Goal: Task Accomplishment & Management: Manage account settings

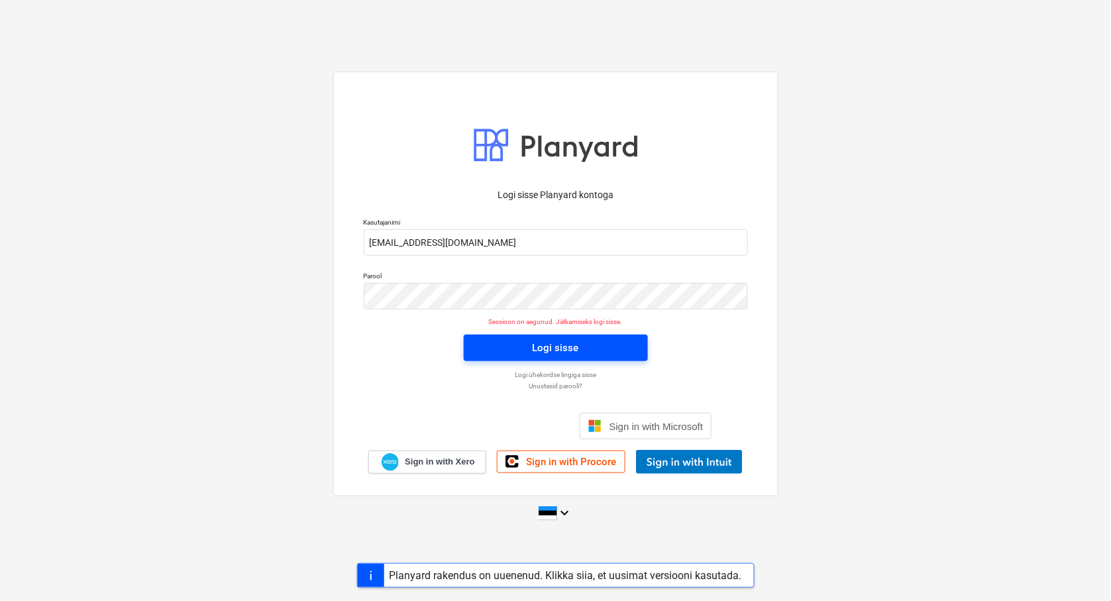
click at [559, 346] on div "Logi sisse" at bounding box center [556, 347] width 46 height 17
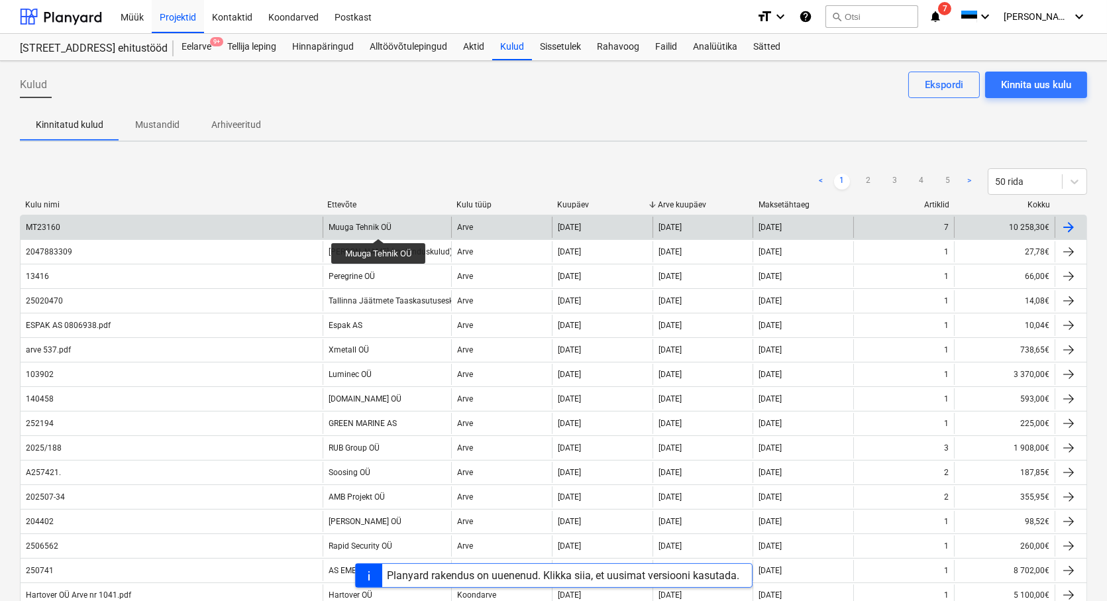
click at [379, 227] on div "Muuga Tehnik OÜ" at bounding box center [360, 227] width 63 height 9
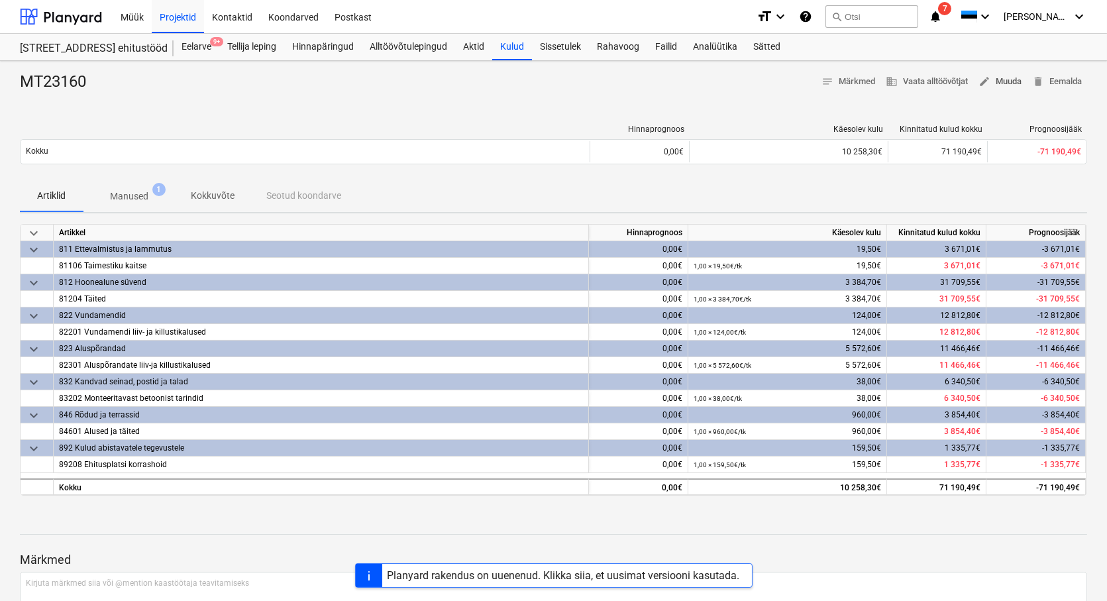
click at [1015, 82] on span "edit Muuda" at bounding box center [1000, 81] width 43 height 15
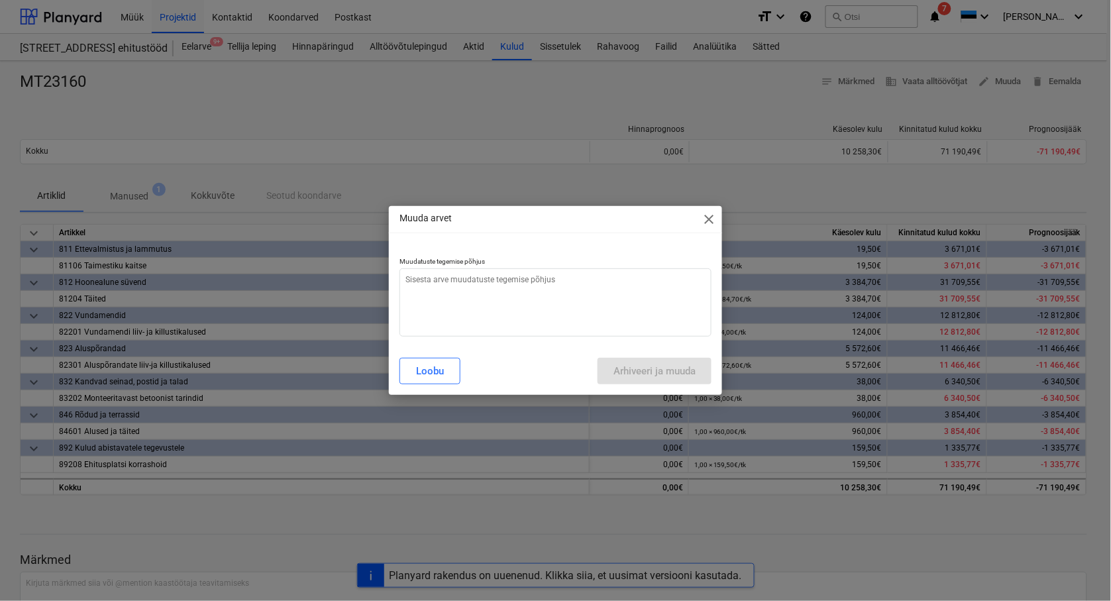
type textarea "x"
click at [405, 277] on textarea at bounding box center [556, 302] width 312 height 68
click at [419, 286] on textarea at bounding box center [556, 302] width 312 height 68
type textarea "A"
type textarea "x"
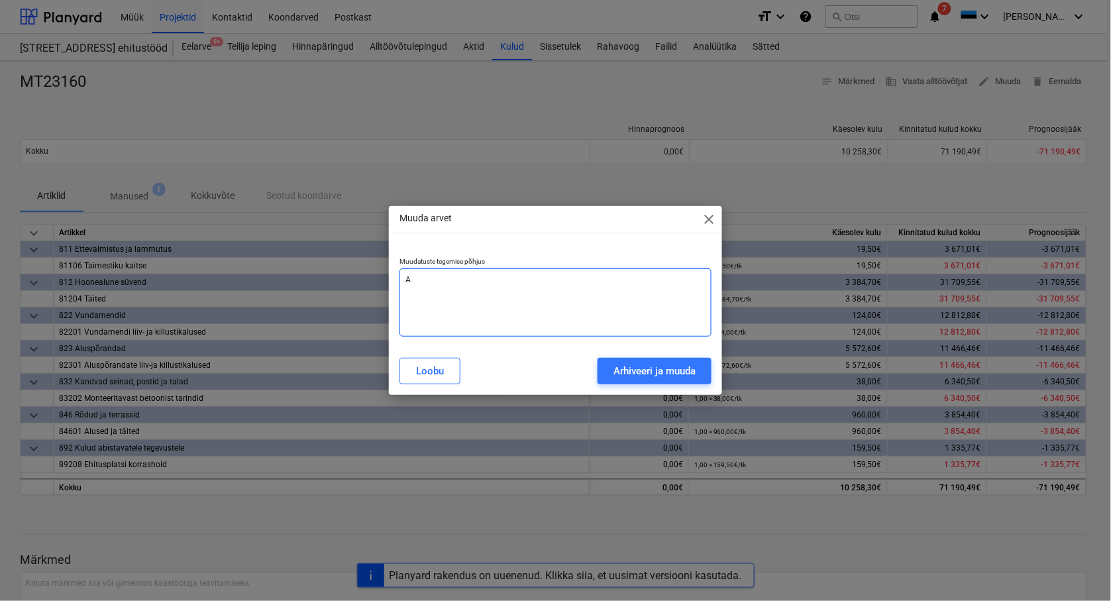
type textarea "Ar"
type textarea "x"
type textarea "Arv"
type textarea "x"
type textarea "Arve"
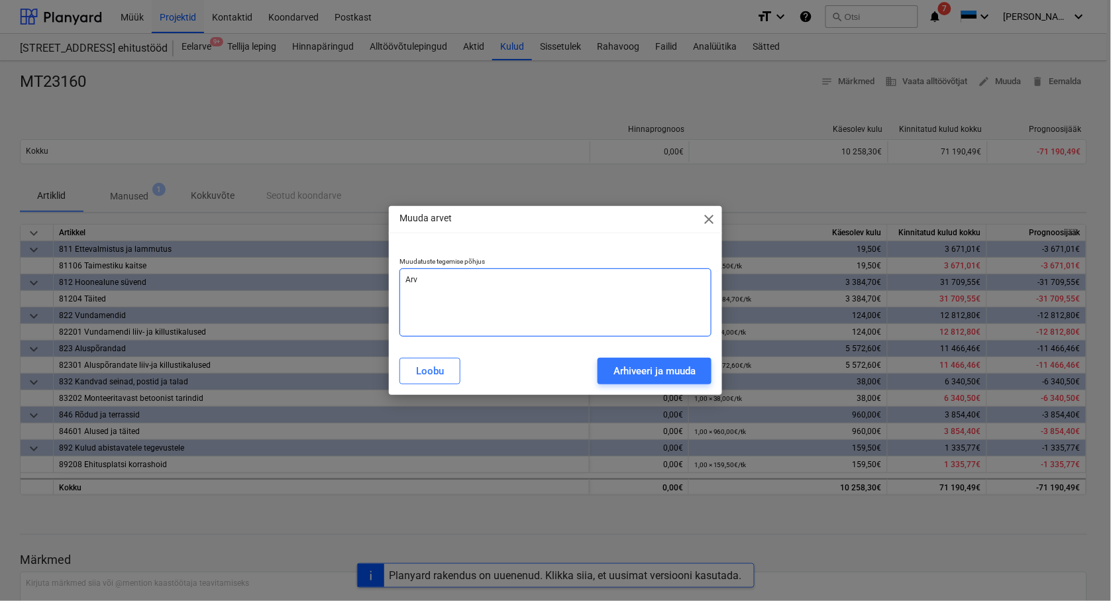
type textarea "x"
type textarea "Arve"
type textarea "x"
type textarea "Arve m"
type textarea "x"
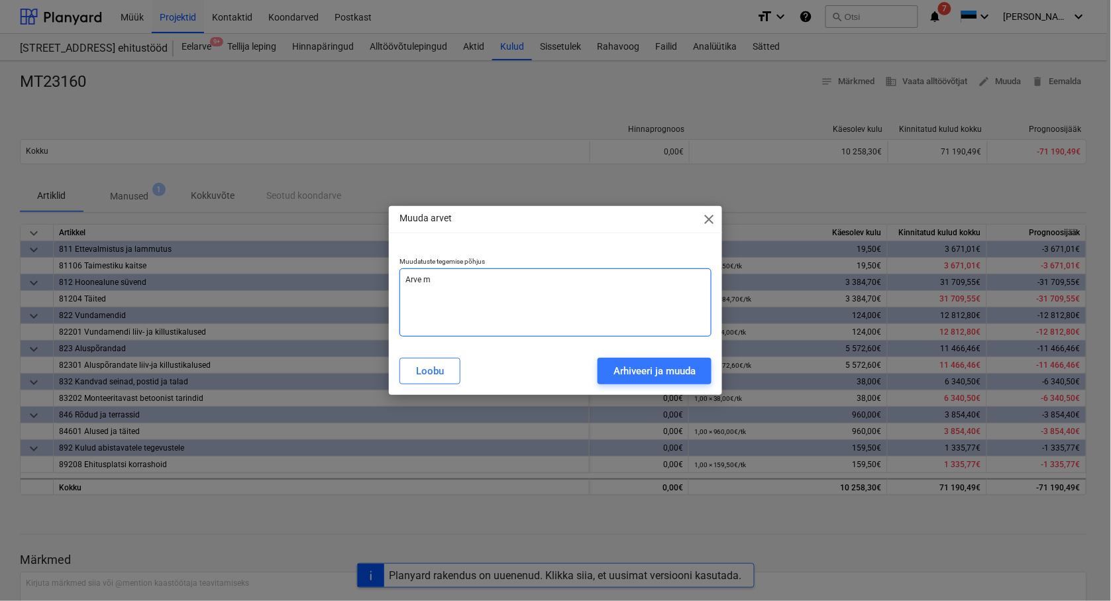
type textarea "Arve ma"
type textarea "x"
type textarea "[PERSON_NAME]"
type textarea "x"
type textarea "[PERSON_NAME]"
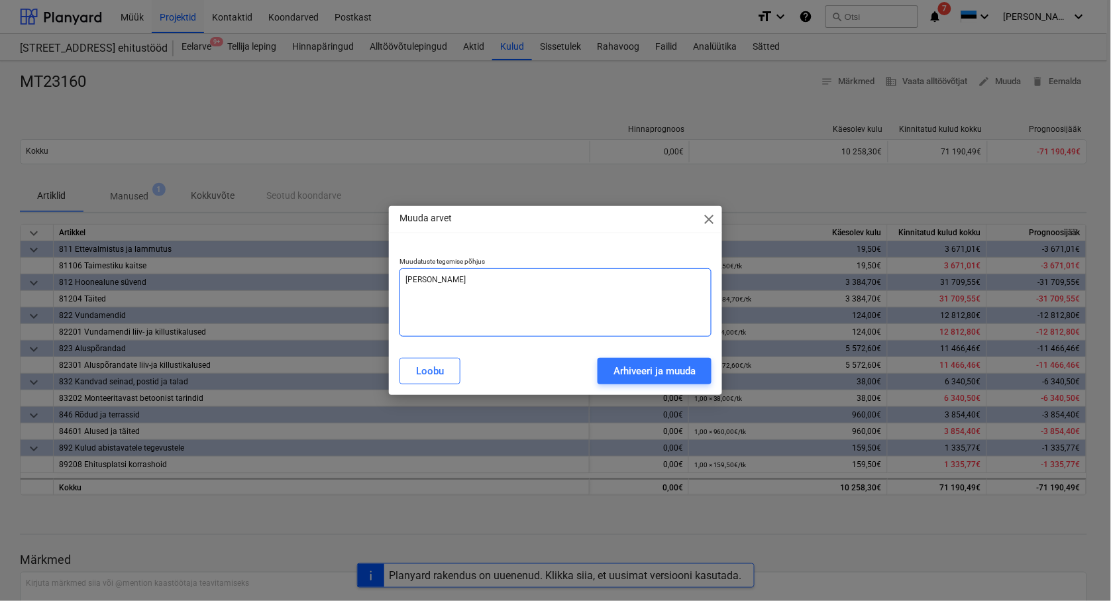
type textarea "x"
type textarea "[PERSON_NAME]"
type textarea "x"
type textarea "Arve makset"
type textarea "x"
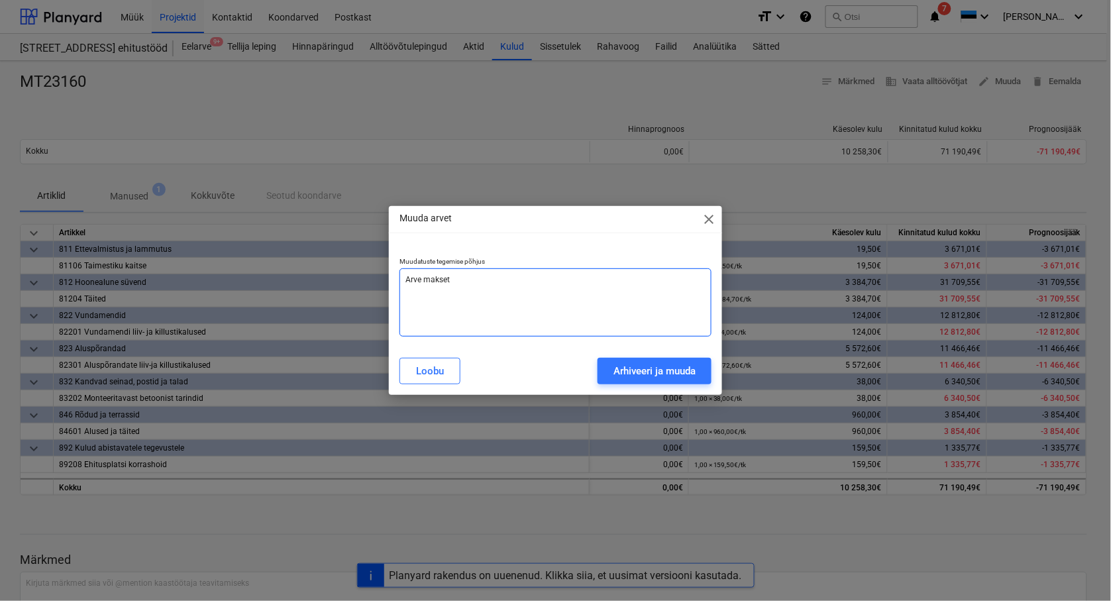
type textarea "Arve maksetä"
type textarea "x"
type textarea "Arve maksetäh"
type textarea "x"
type textarea "Arve maksetäht"
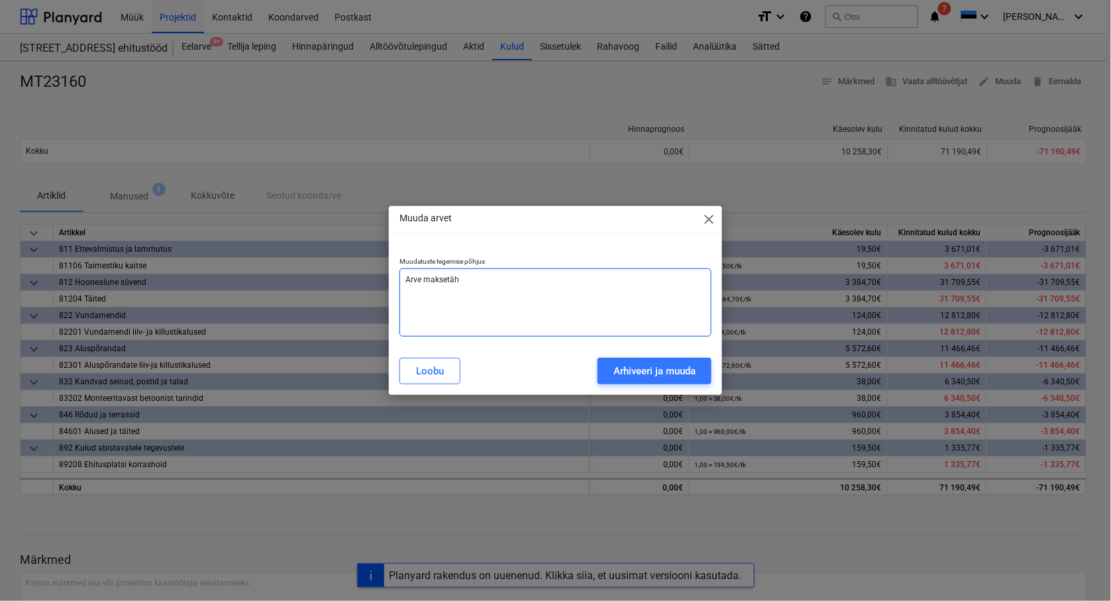
type textarea "x"
type textarea "Arve maksetähta"
type textarea "x"
type textarea "Arve maksetähtae"
type textarea "x"
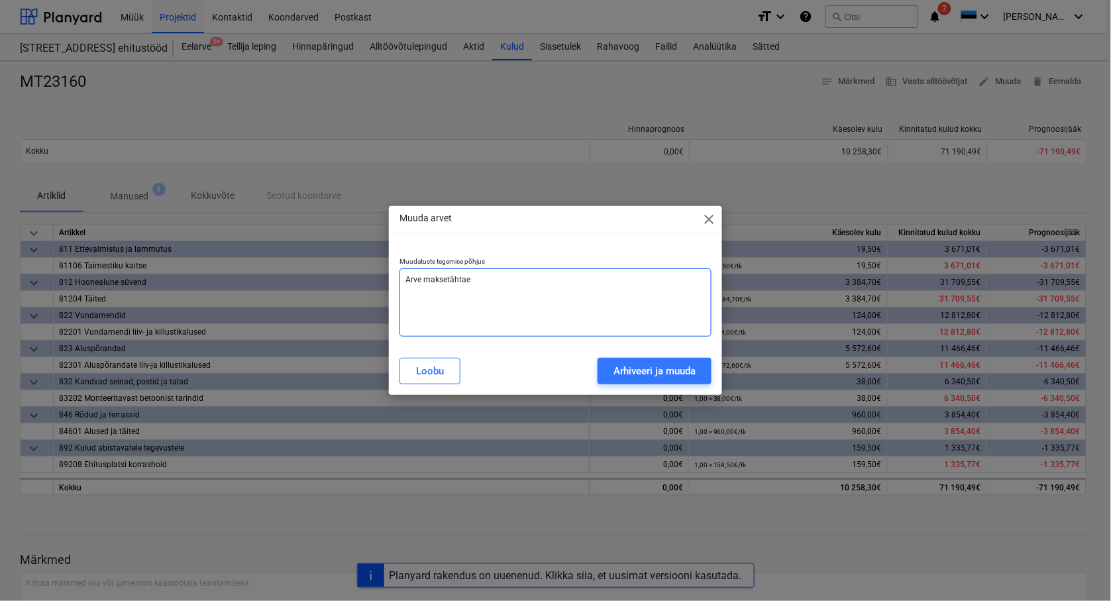
type textarea "Arve maksetähtaeg"
type textarea "x"
type textarea "Arve maksetähtaeg"
type textarea "x"
type textarea "Arve maksetähtaeg p"
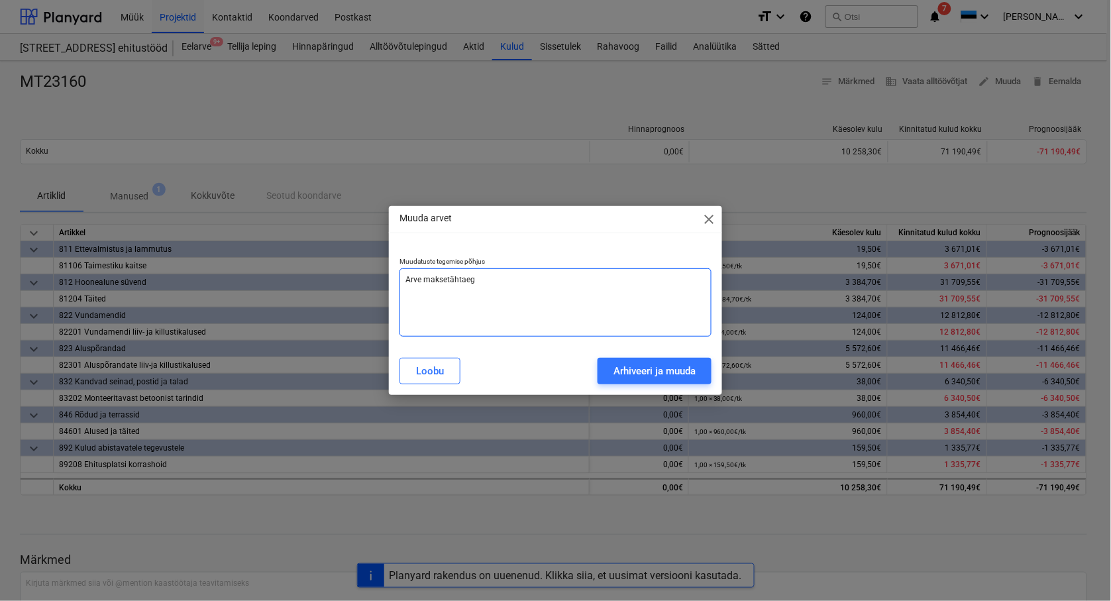
type textarea "x"
type textarea "Arve maksetähtaeg pa"
type textarea "x"
type textarea "Arve maksetähtaeg par"
type textarea "x"
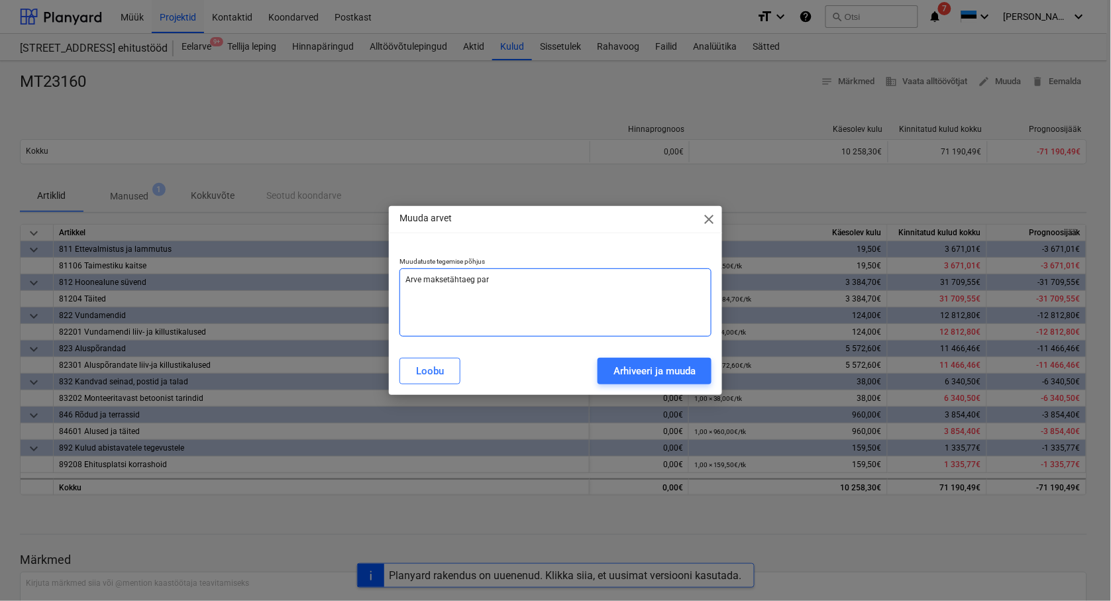
type textarea "Arve maksetähtaeg para"
type textarea "x"
type textarea "Arve maksetähtaeg paran"
type textarea "x"
type textarea "Arve maksetähtaeg parand"
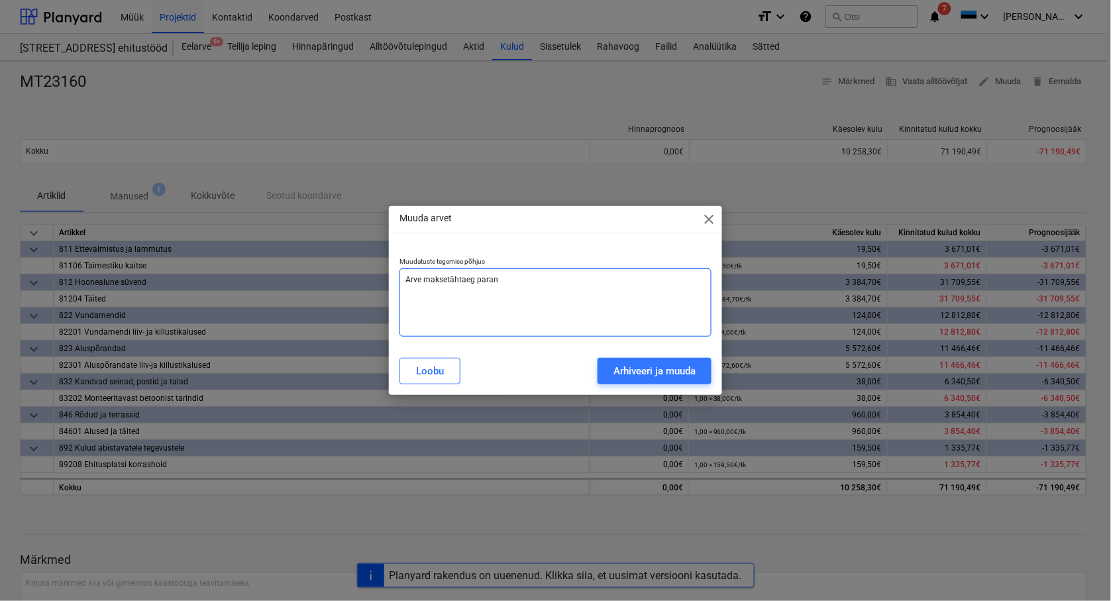
type textarea "x"
type textarea "Arve maksetähtaeg paranda"
type textarea "x"
type textarea "Arve maksetähtaeg parandat"
type textarea "x"
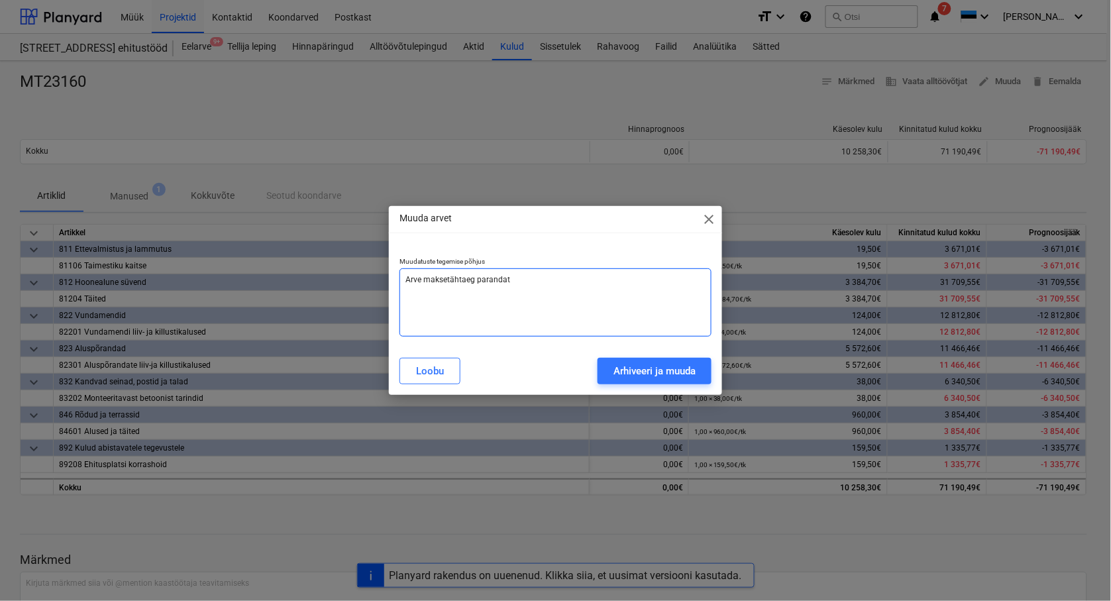
type textarea "Arve maksetähtaeg parandatu"
type textarea "x"
type textarea "Arve maksetähtaeg parandatud"
type textarea "x"
drag, startPoint x: 448, startPoint y: 282, endPoint x: 462, endPoint y: 281, distance: 13.9
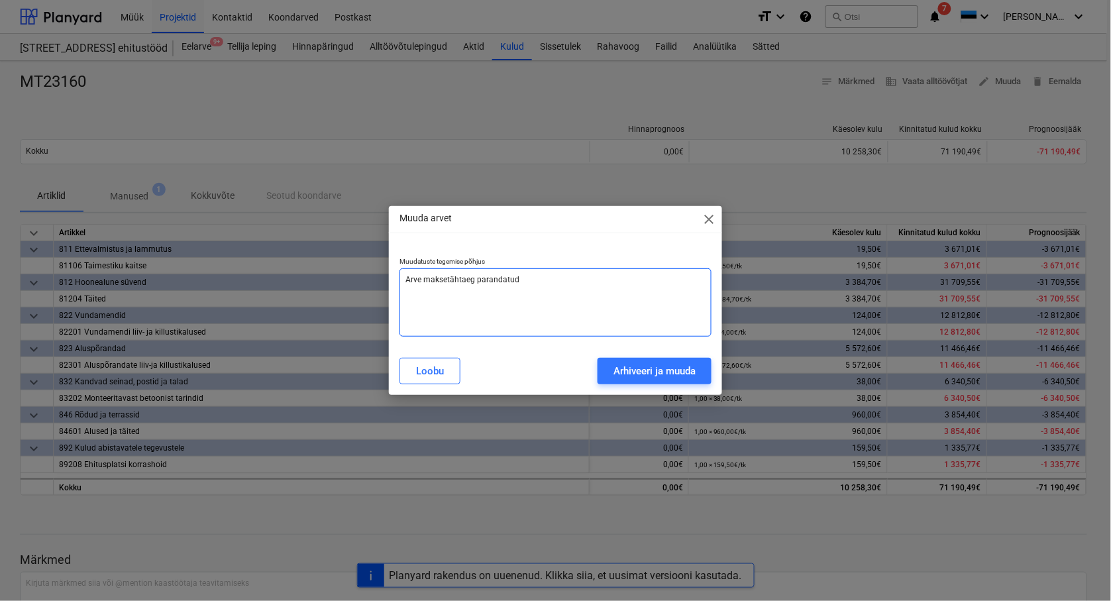
click at [462, 281] on textarea "Arve maksetähtaeg parandatud" at bounding box center [556, 302] width 312 height 68
type textarea "Arve makseaeg parandatud"
type textarea "x"
type textarea "Arve makseaeg parandatud"
click at [657, 373] on div "Arhiveeri ja muuda" at bounding box center [655, 371] width 82 height 17
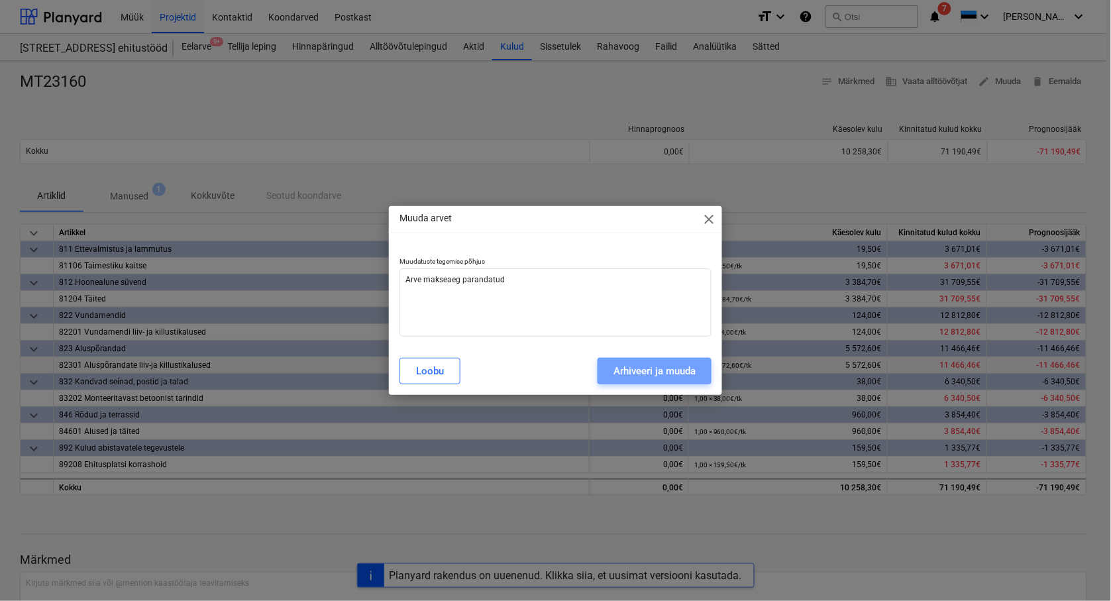
type textarea "x"
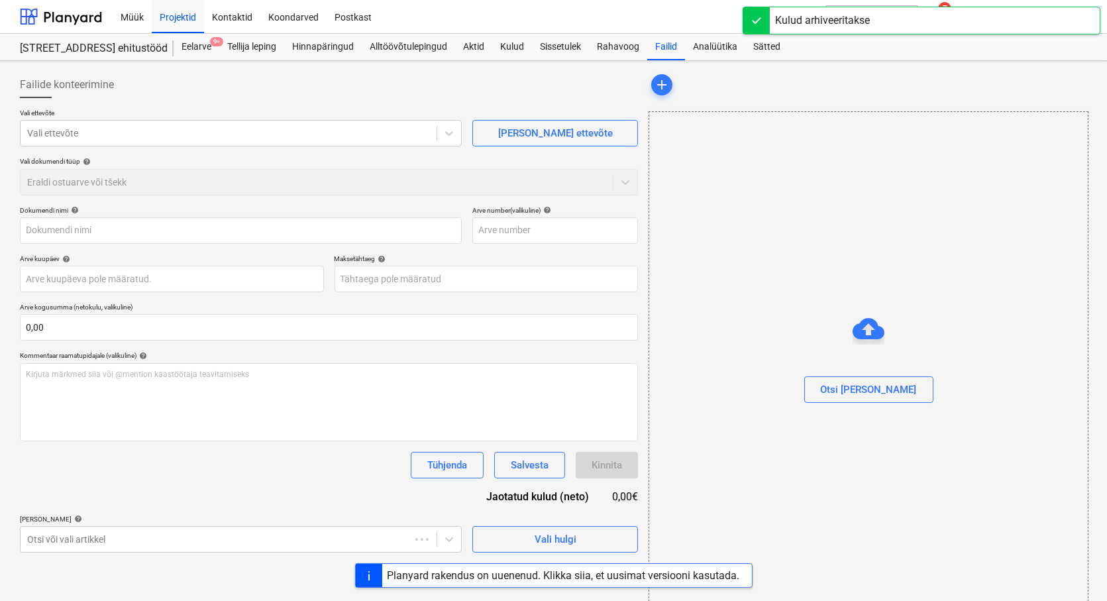
type input "MT23160"
type input "[DATE]"
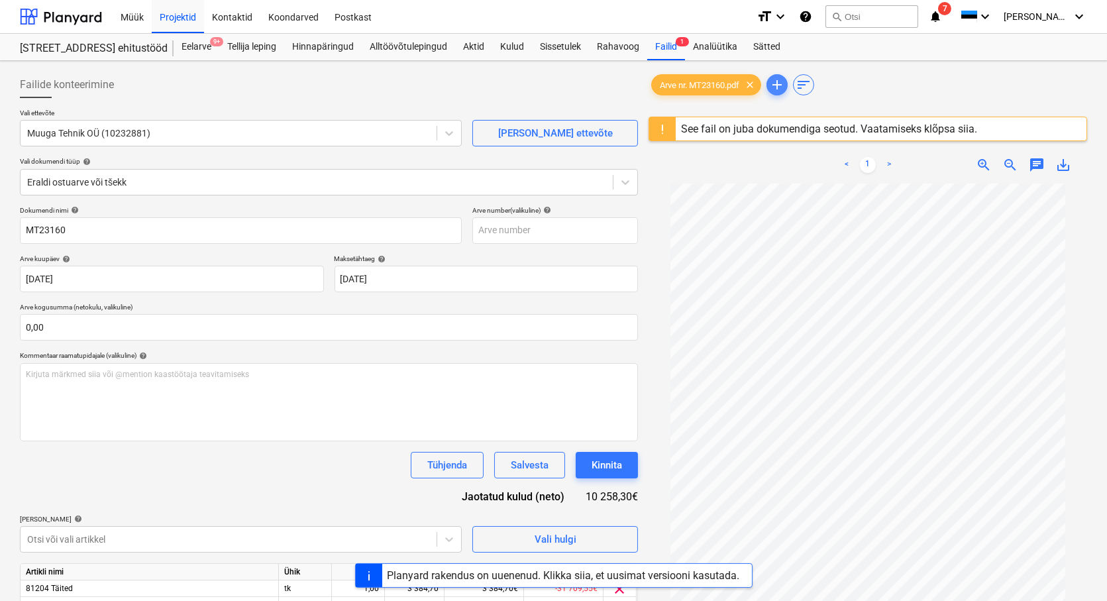
click at [781, 84] on span "add" at bounding box center [777, 85] width 16 height 16
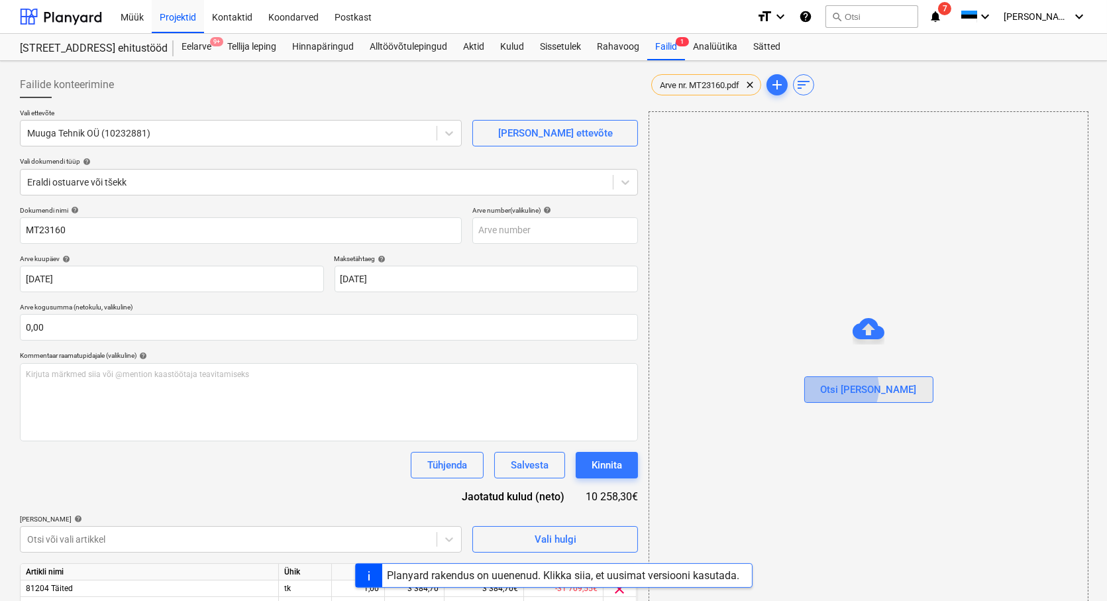
click at [862, 388] on div "Otsi [PERSON_NAME]" at bounding box center [869, 389] width 96 height 17
click at [750, 84] on span "clear" at bounding box center [750, 85] width 16 height 16
click at [711, 86] on span "Arve nr. MT23160.pdf" at bounding box center [699, 85] width 95 height 10
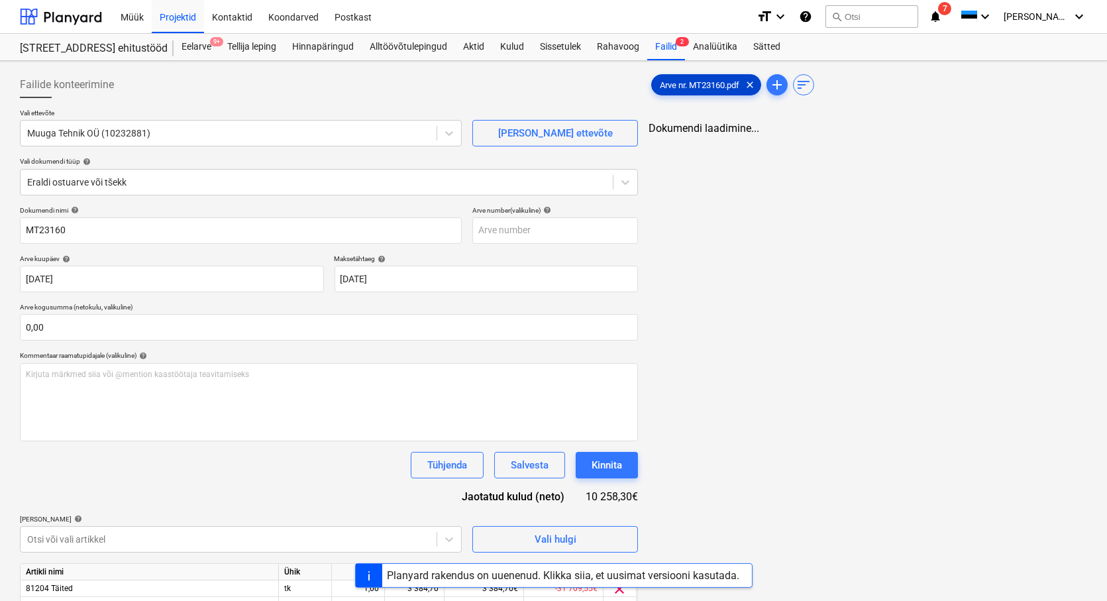
click at [711, 86] on span "Arve nr. MT23160.pdf" at bounding box center [699, 85] width 95 height 10
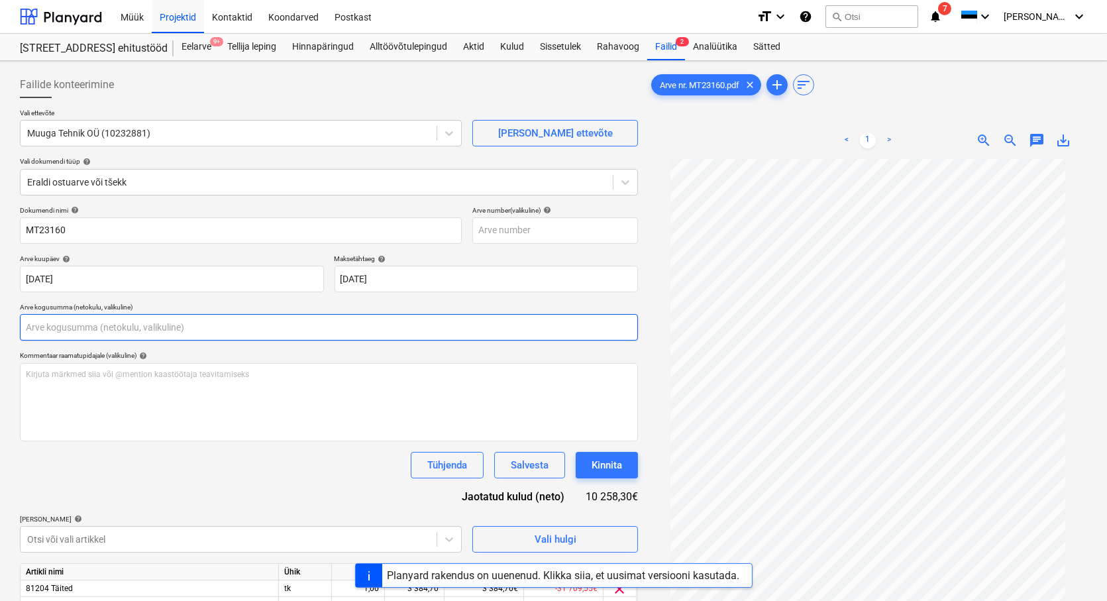
click at [90, 333] on input "text" at bounding box center [329, 327] width 618 height 27
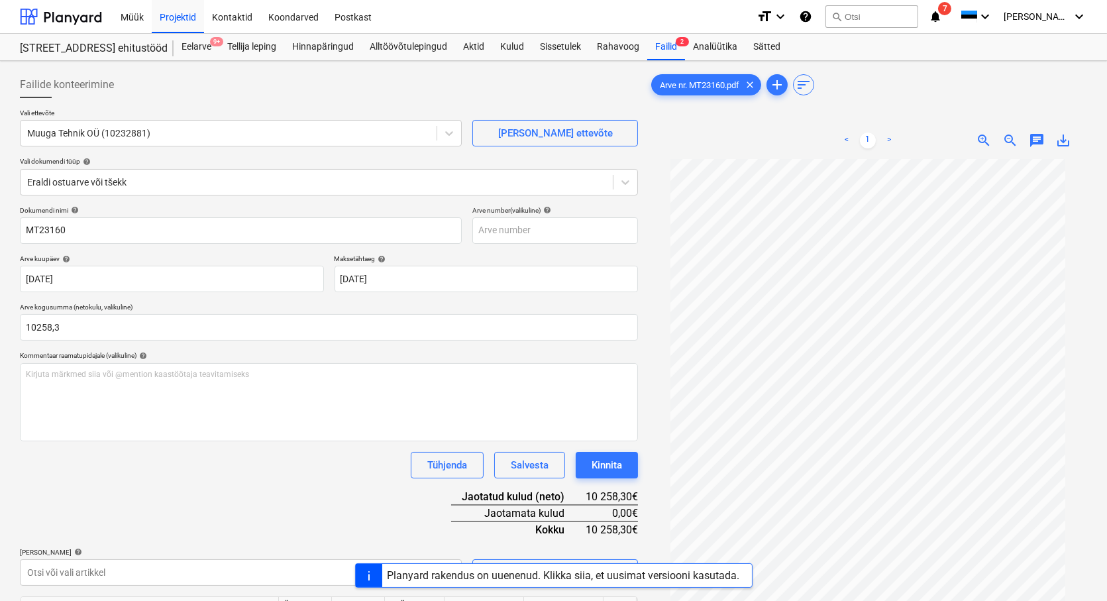
type input "10 258,30"
click at [107, 476] on div "Tühjenda Salvesta Kinnita" at bounding box center [329, 465] width 618 height 27
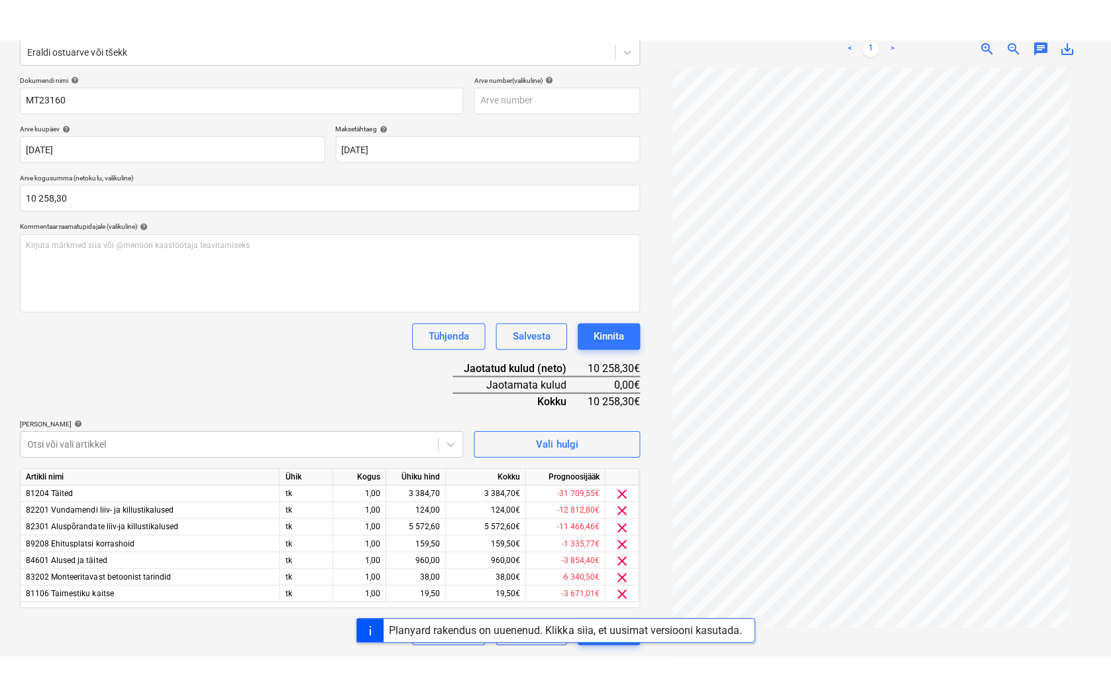
scroll to position [133, 0]
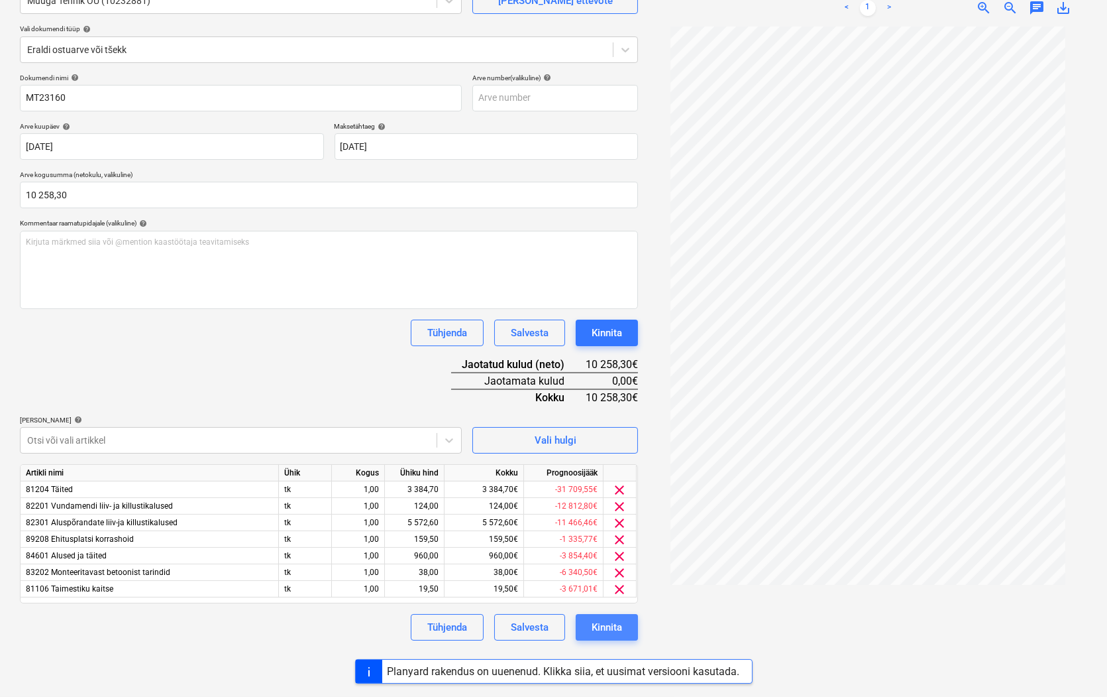
click at [612, 600] on div "Kinnita" at bounding box center [607, 626] width 30 height 17
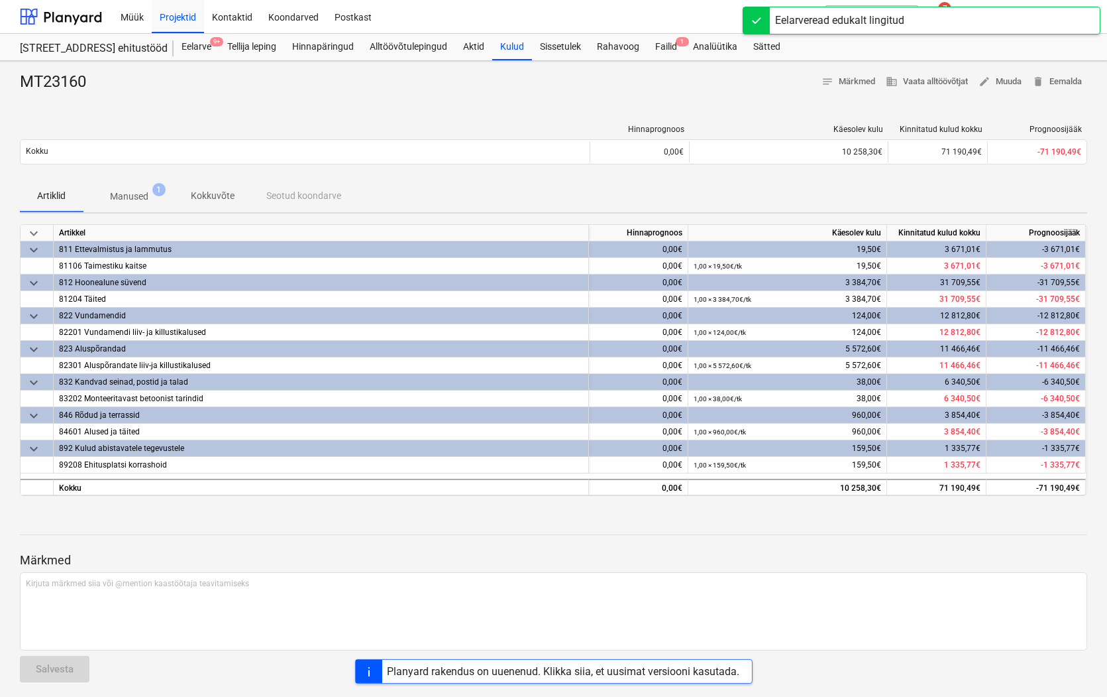
click at [610, 600] on div "Planyard rakendus on uuenenud. Klikka siia, et uusimat versiooni kasutada." at bounding box center [564, 671] width 353 height 13
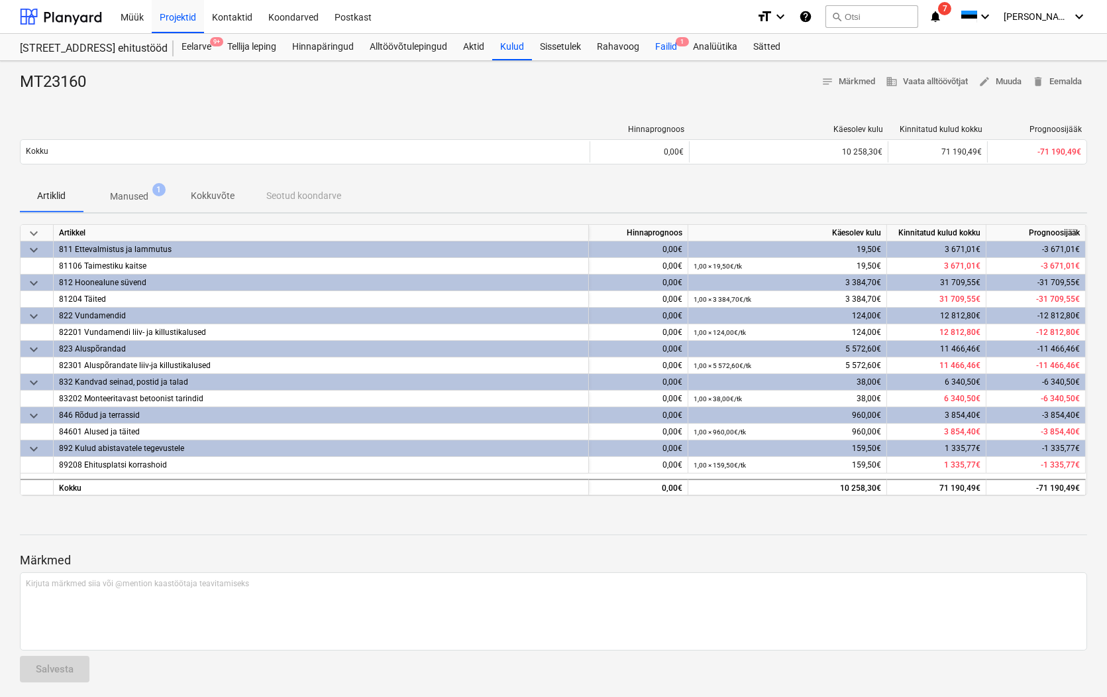
click at [660, 44] on div "Failid 1" at bounding box center [666, 47] width 38 height 27
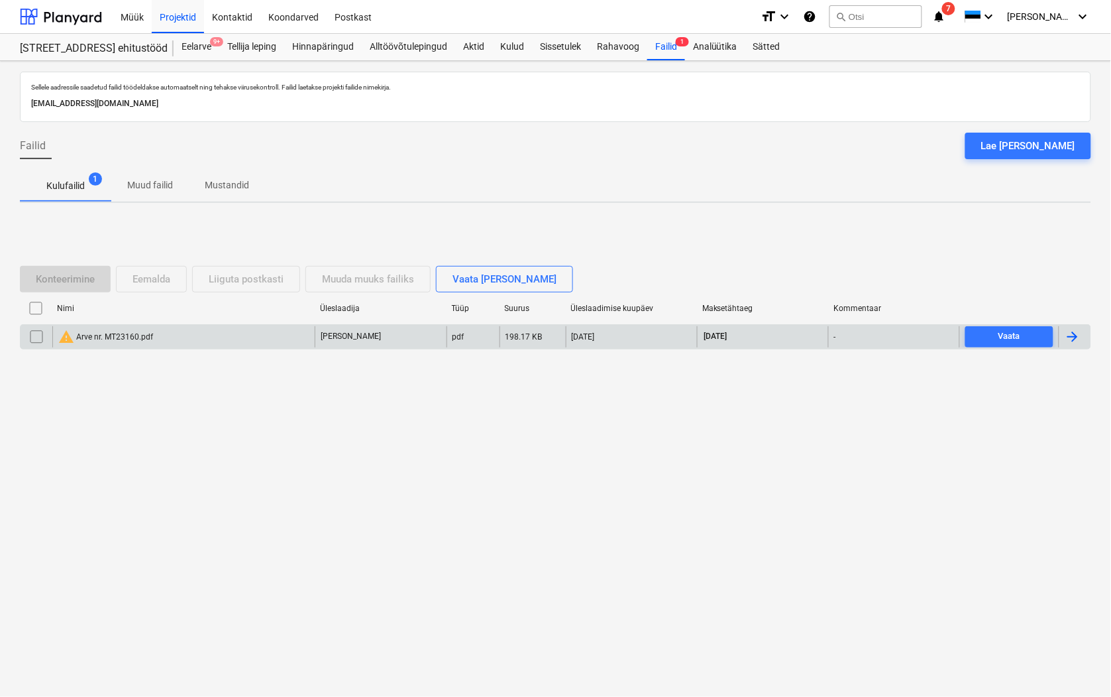
click at [32, 335] on input "checkbox" at bounding box center [36, 336] width 21 height 21
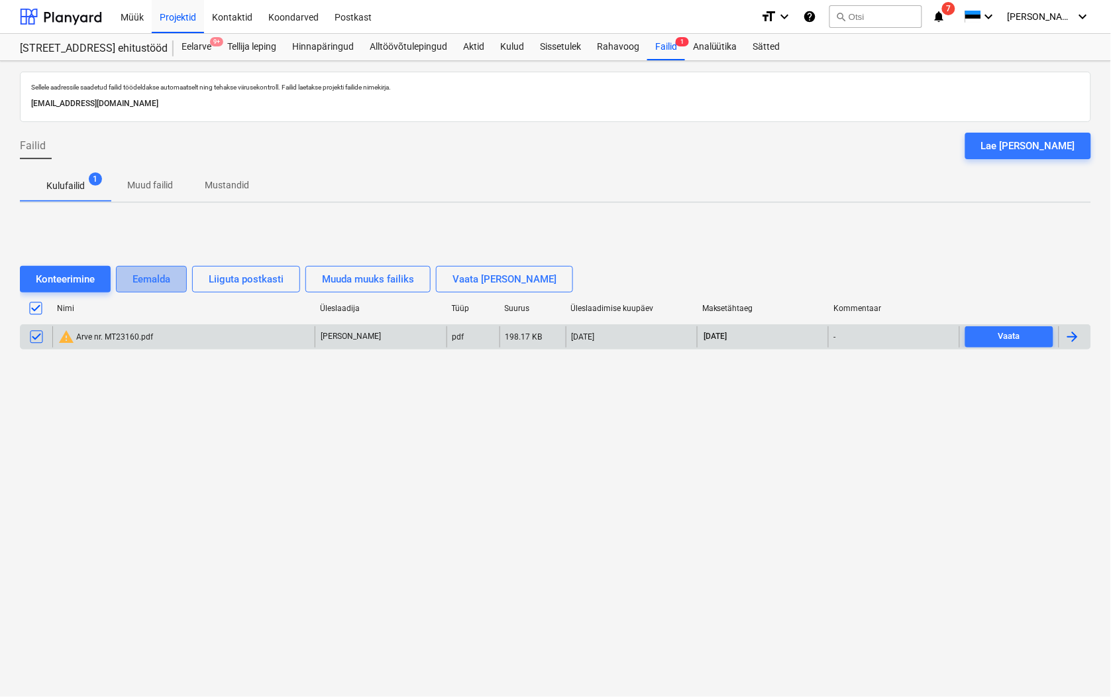
click at [169, 275] on div "Eemalda" at bounding box center [152, 278] width 38 height 17
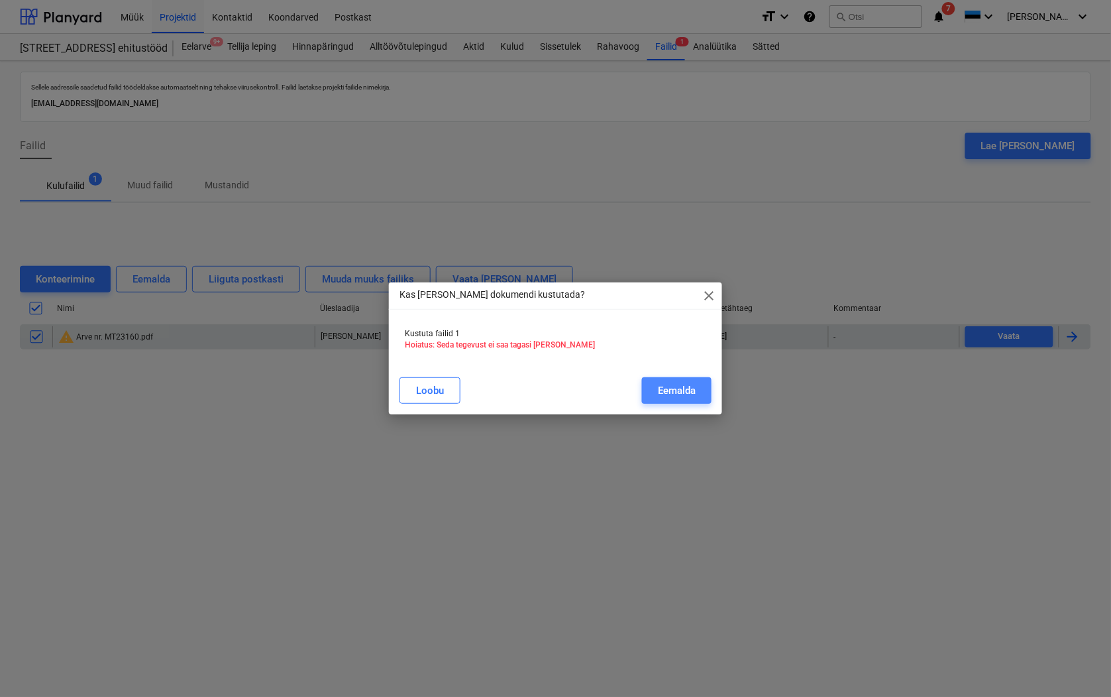
click at [685, 394] on div "Eemalda" at bounding box center [677, 390] width 38 height 17
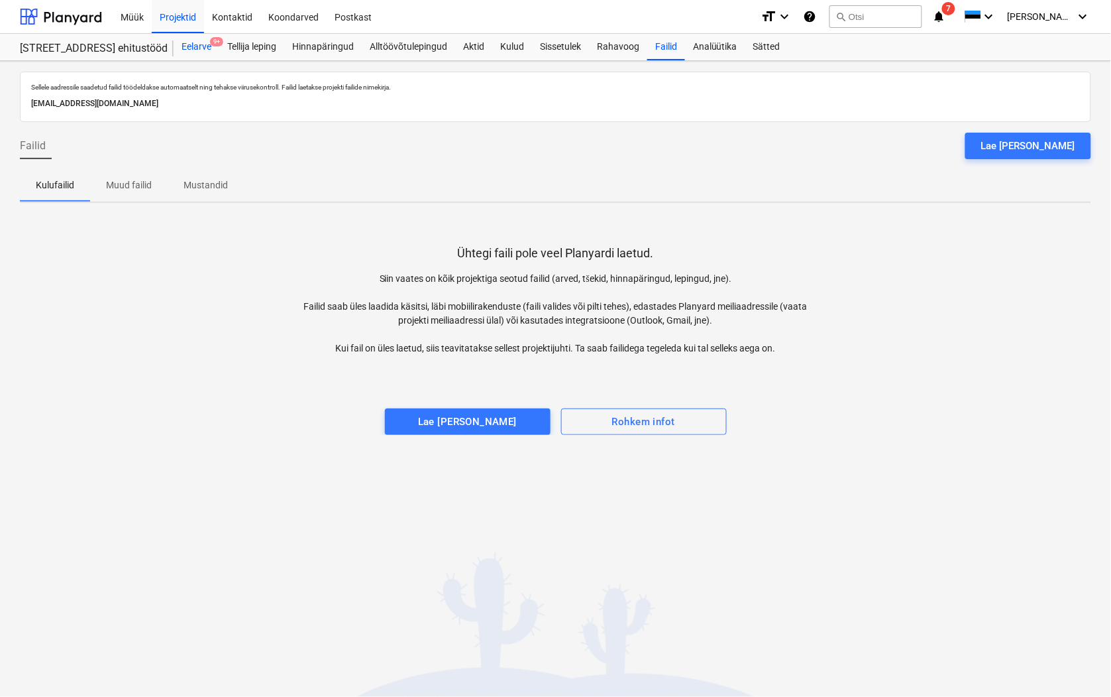
click at [196, 48] on div "Eelarve 9+" at bounding box center [197, 47] width 46 height 27
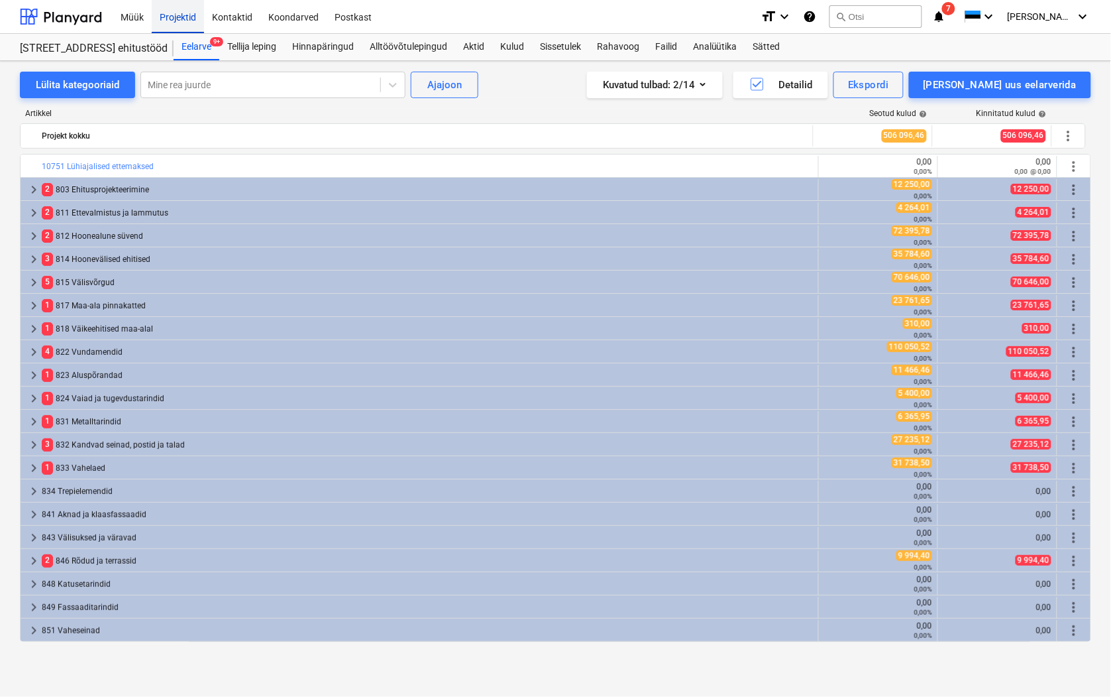
click at [175, 23] on div "Projektid" at bounding box center [178, 16] width 52 height 34
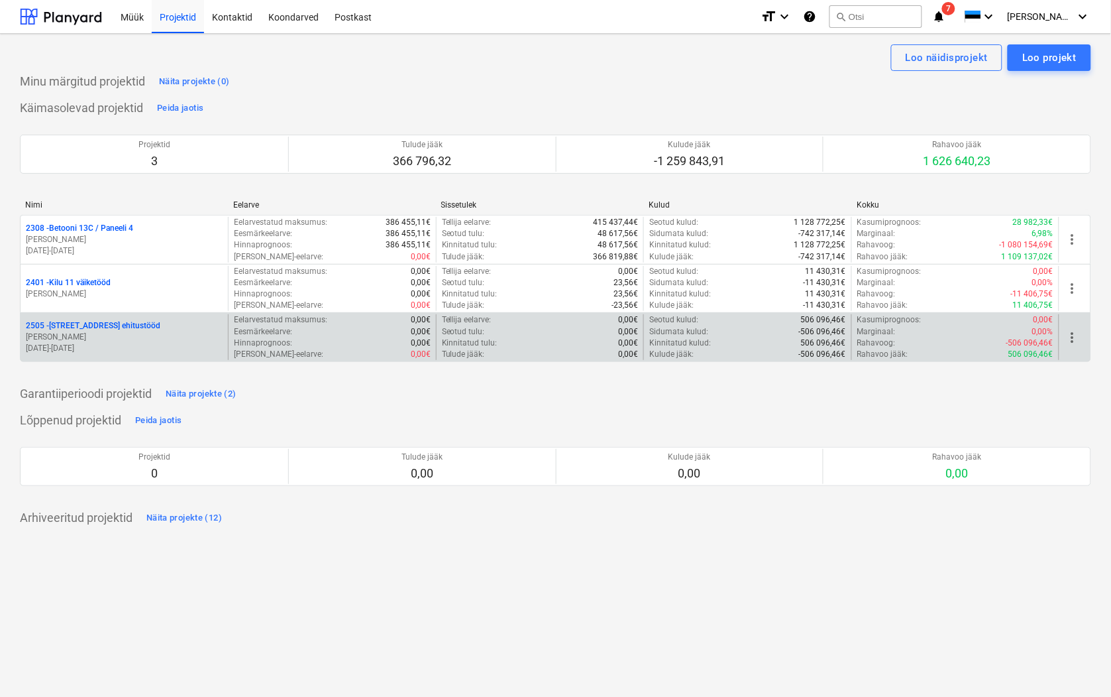
click at [97, 329] on p "2505 - Maasika tee 7 ehitustööd" at bounding box center [93, 325] width 135 height 11
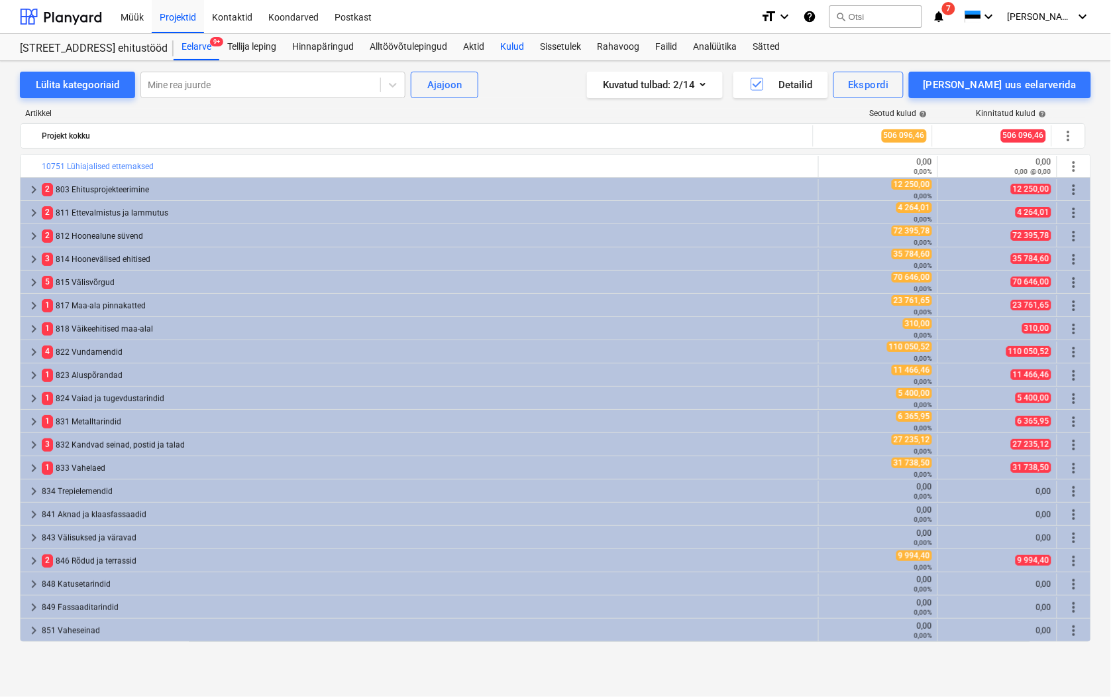
click at [510, 49] on div "Kulud" at bounding box center [512, 47] width 40 height 27
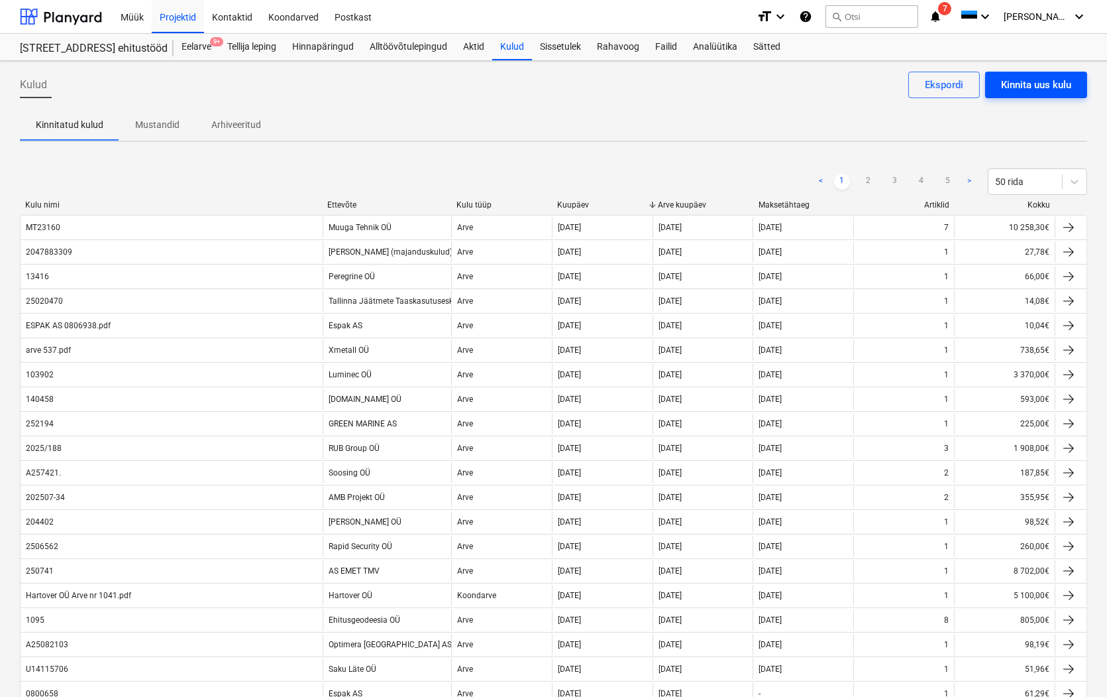
click at [1033, 82] on div "Kinnita uus kulu" at bounding box center [1036, 84] width 70 height 17
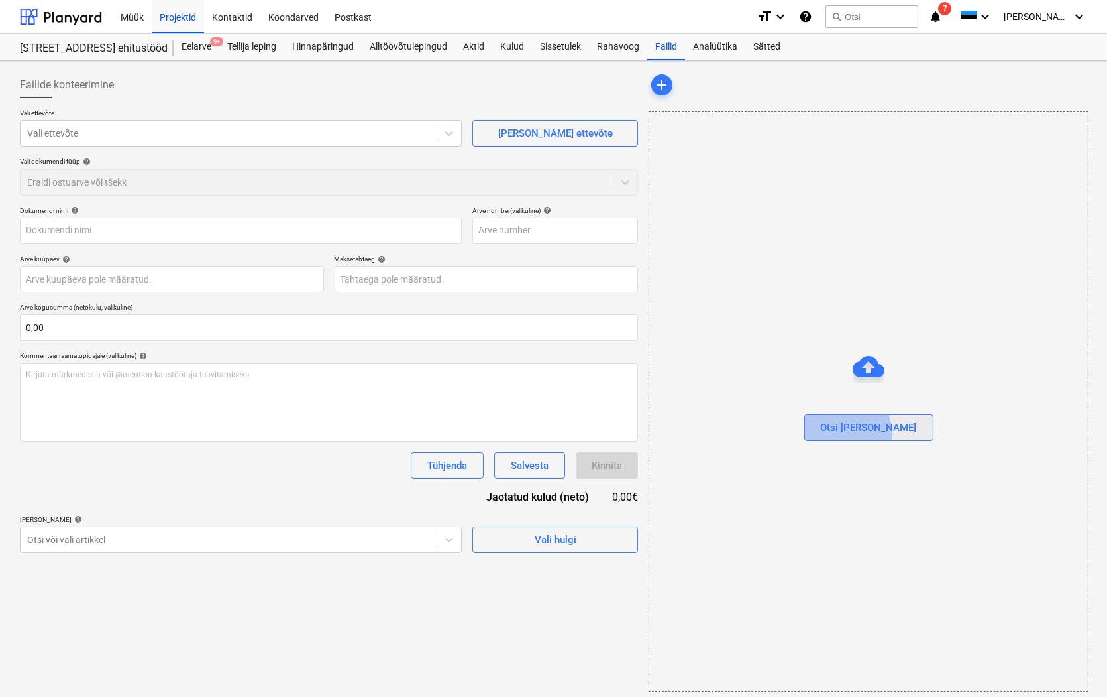
click at [875, 433] on div "Otsi [PERSON_NAME]" at bounding box center [869, 427] width 96 height 17
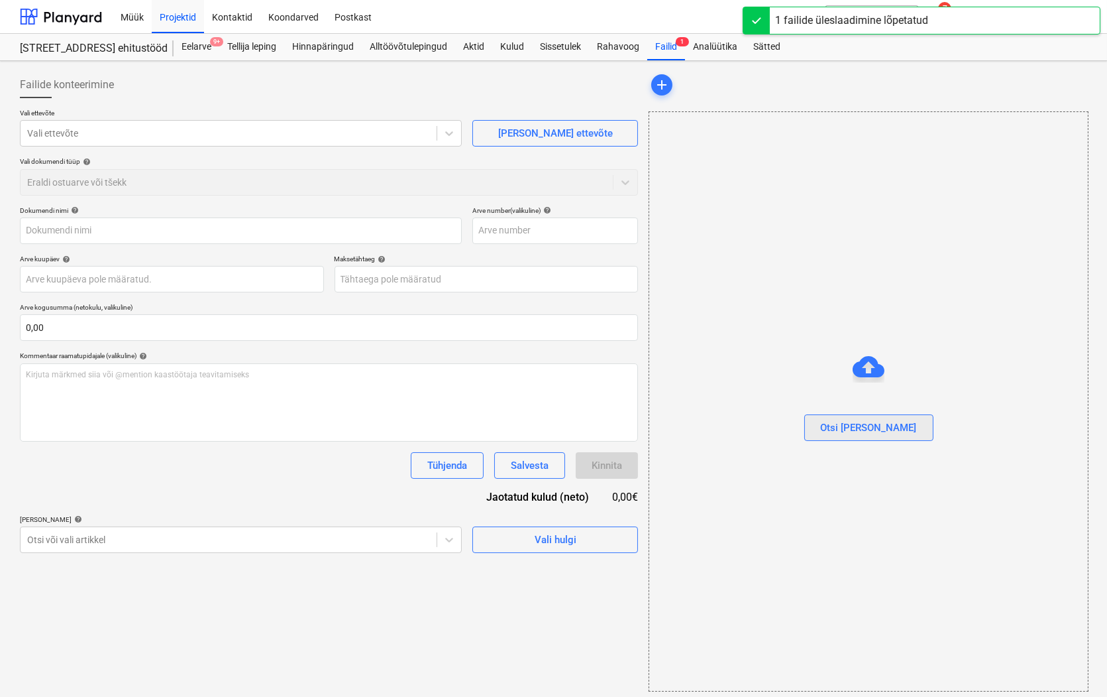
type input "Rb_Grand_Ehitus_Ou_Arve_2540017952_31.07.2025.pdf"
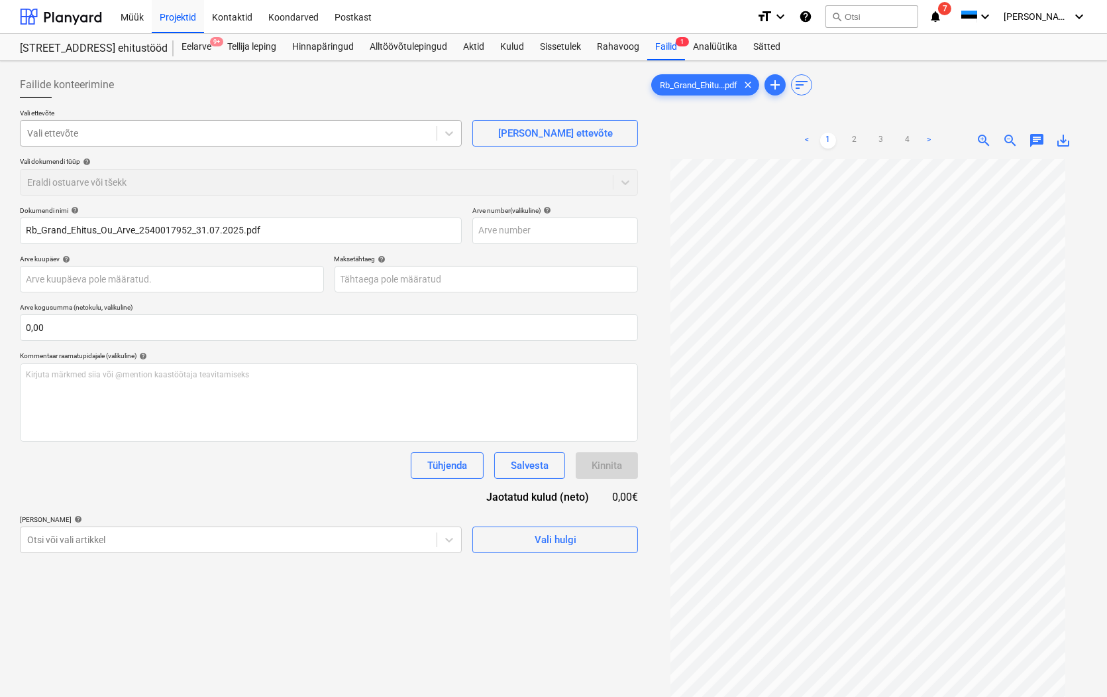
click at [56, 137] on div at bounding box center [228, 133] width 403 height 13
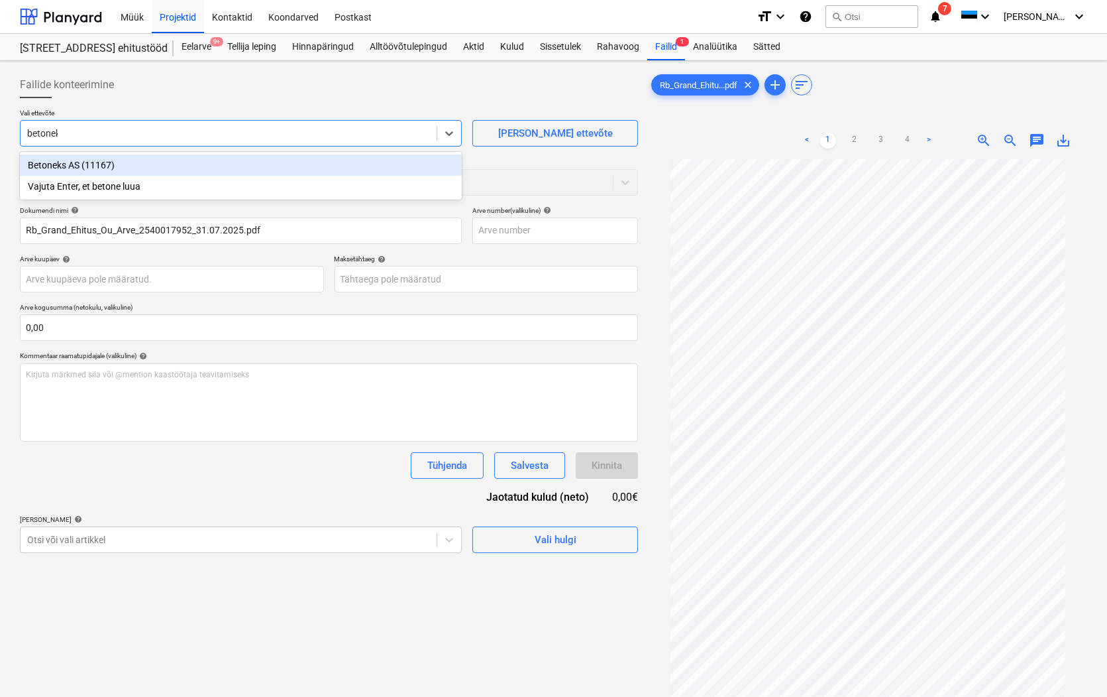
type input "betoneks"
click at [54, 160] on div "Betoneks AS (11167)" at bounding box center [241, 164] width 442 height 21
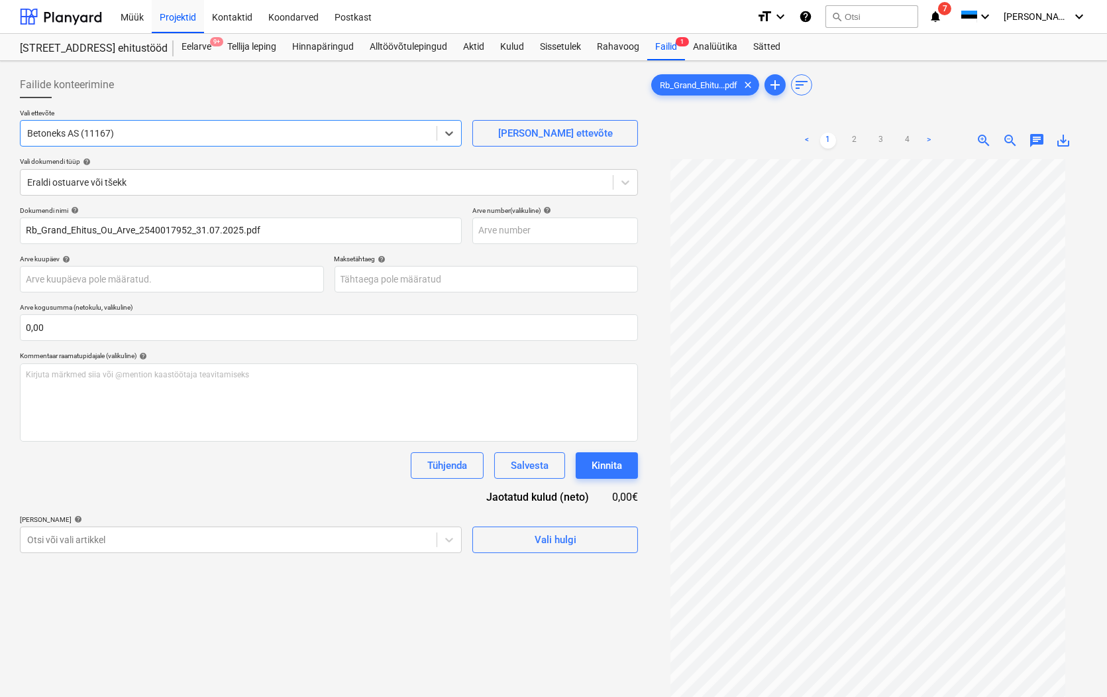
click at [1065, 138] on span "save_alt" at bounding box center [1064, 141] width 16 height 16
drag, startPoint x: 270, startPoint y: 227, endPoint x: 191, endPoint y: 235, distance: 79.9
click at [191, 235] on input "Rb_Grand_Ehitus_Ou_Arve_2540017952_31.07.2025.pdf" at bounding box center [241, 230] width 442 height 27
drag, startPoint x: 27, startPoint y: 229, endPoint x: 107, endPoint y: 232, distance: 79.6
click at [137, 236] on input "Rb_Grand_Ehitus_Ou_Arve_2540017952" at bounding box center [241, 230] width 442 height 27
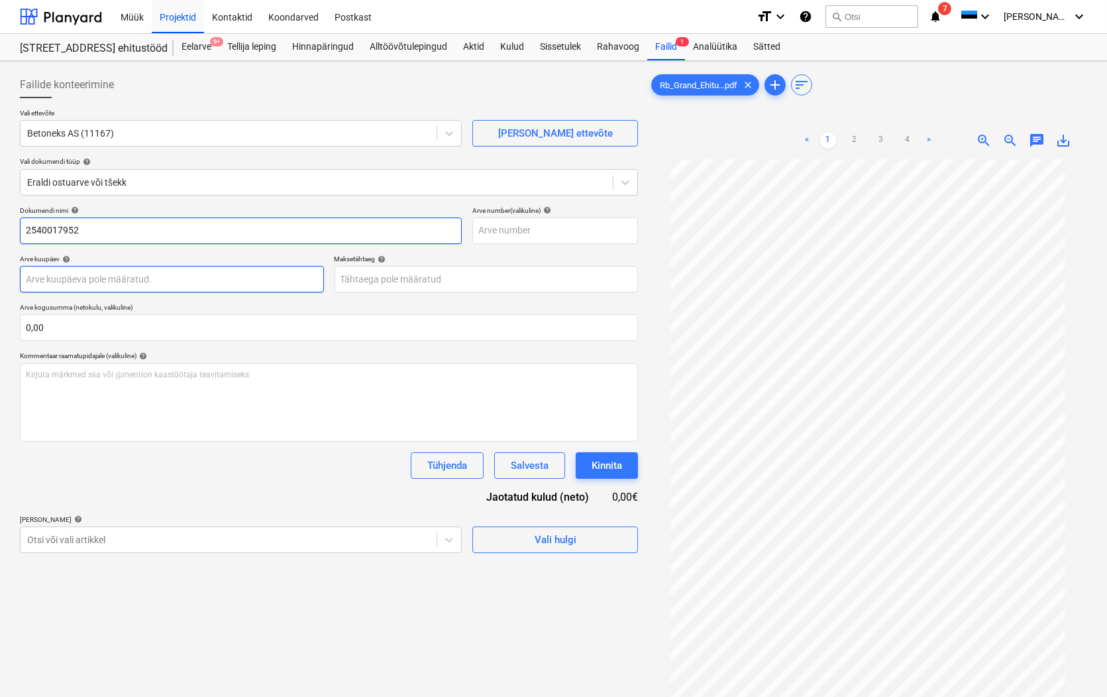
type input "2540017952"
click at [60, 276] on body "Müük Projektid Kontaktid Koondarved Postkast format_size keyboard_arrow_down he…" at bounding box center [553, 348] width 1107 height 697
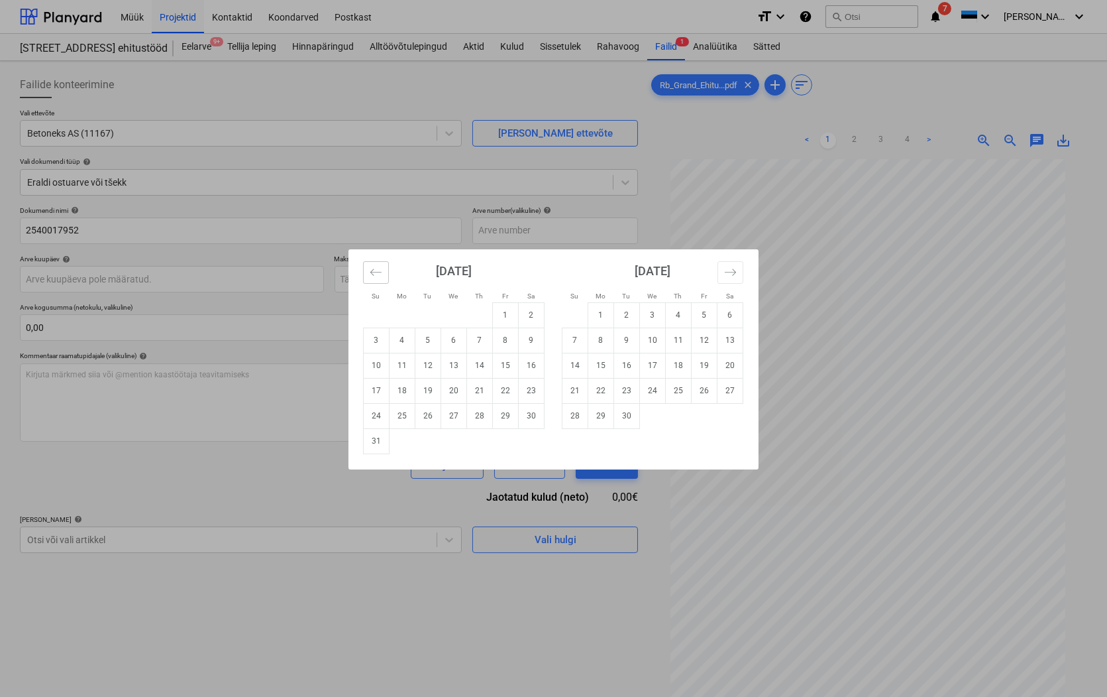
click at [371, 274] on icon "Move backward to switch to the previous month." at bounding box center [376, 272] width 13 height 13
click at [478, 413] on td "31" at bounding box center [480, 415] width 26 height 25
type input "[DATE]"
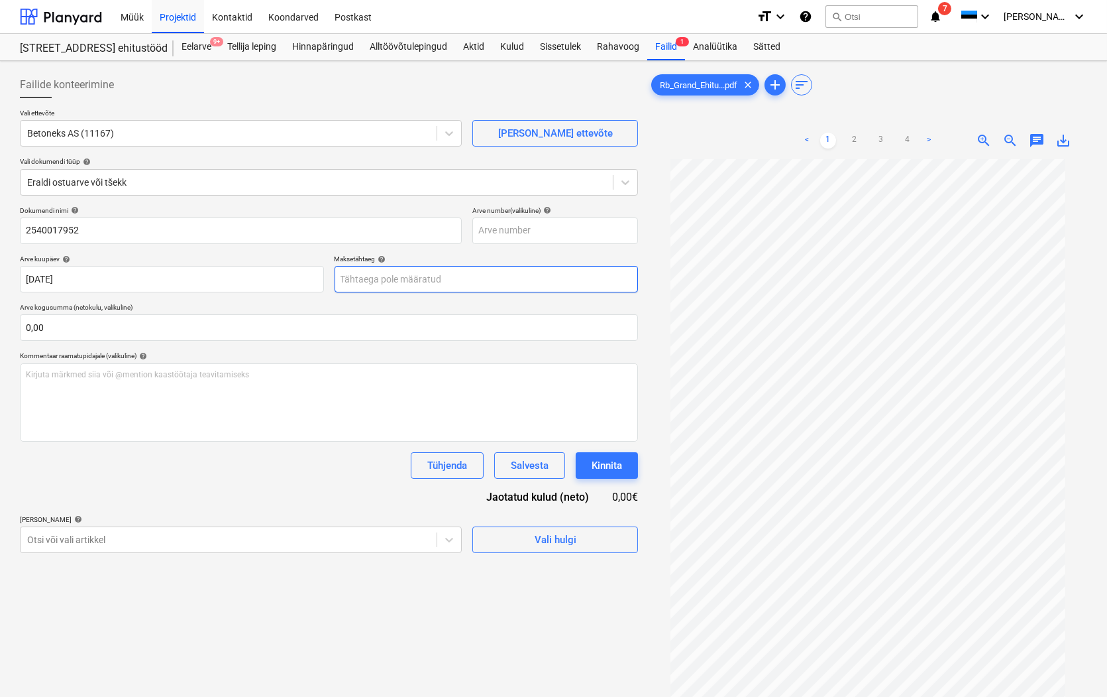
click at [402, 285] on body "Müük Projektid Kontaktid Koondarved Postkast format_size keyboard_arrow_down he…" at bounding box center [553, 348] width 1107 height 697
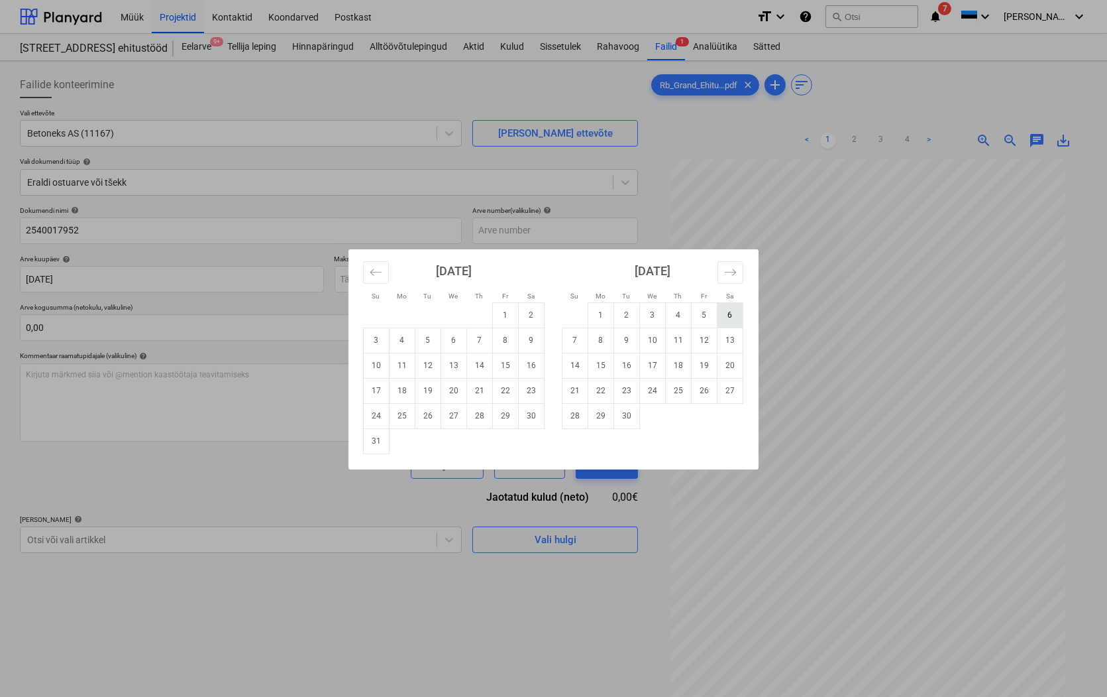
click at [730, 315] on td "6" at bounding box center [731, 314] width 26 height 25
type input "06 Sep 2025"
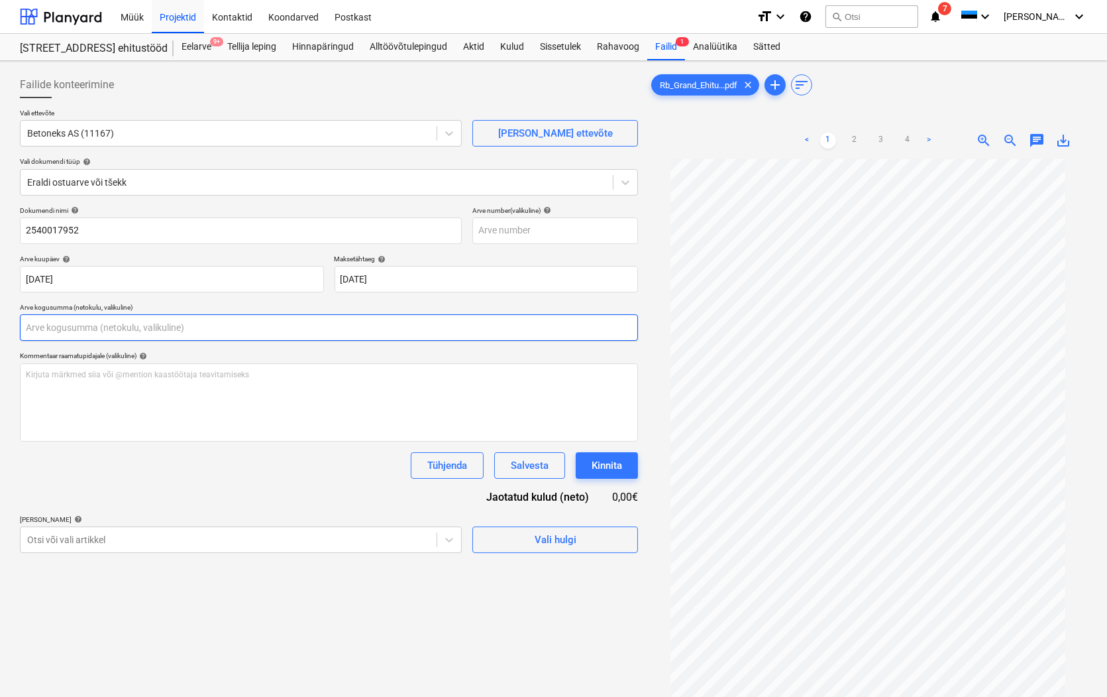
click at [49, 332] on input "text" at bounding box center [329, 327] width 618 height 27
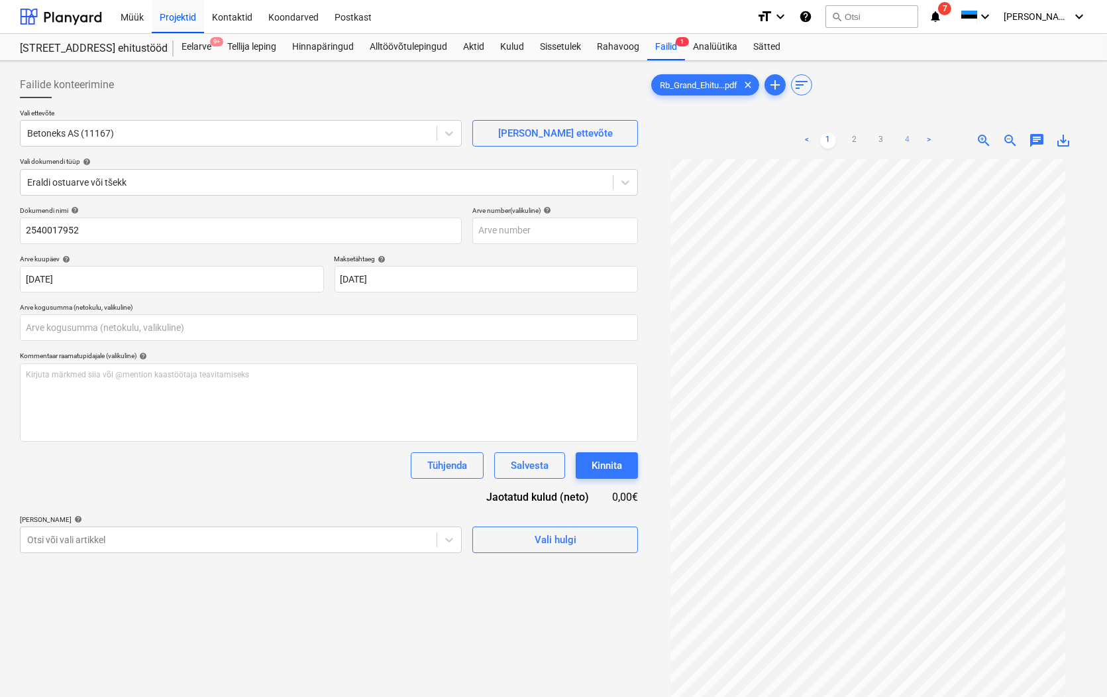
type input "0,00"
click at [907, 140] on link "4" at bounding box center [908, 141] width 16 height 16
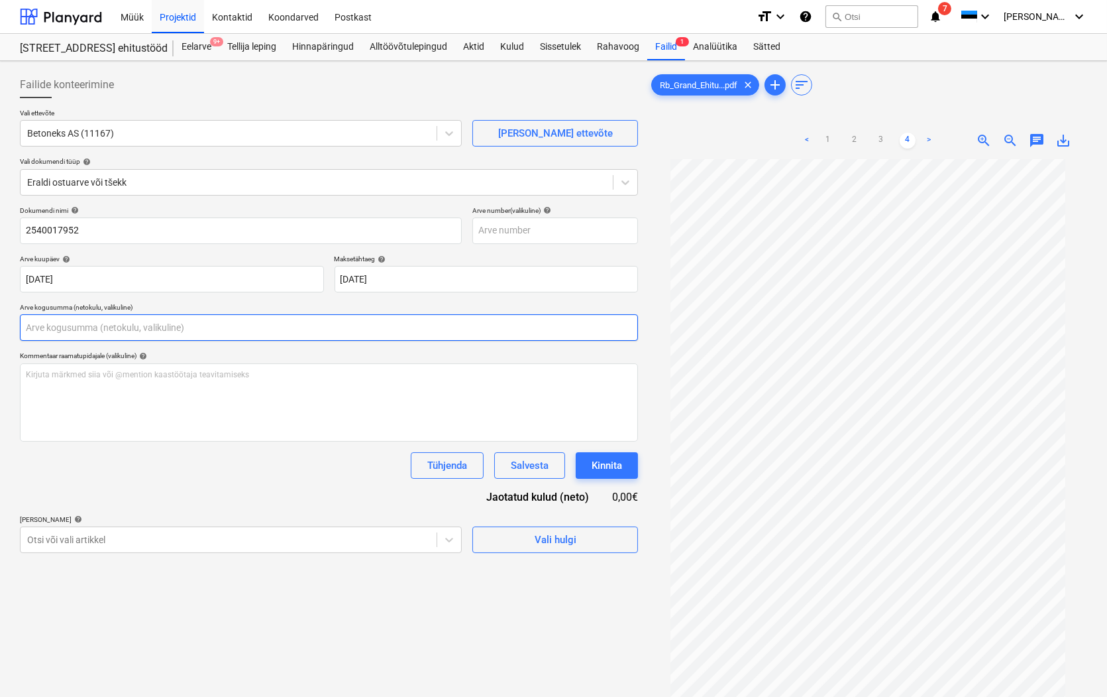
click at [103, 329] on input "text" at bounding box center [329, 327] width 618 height 27
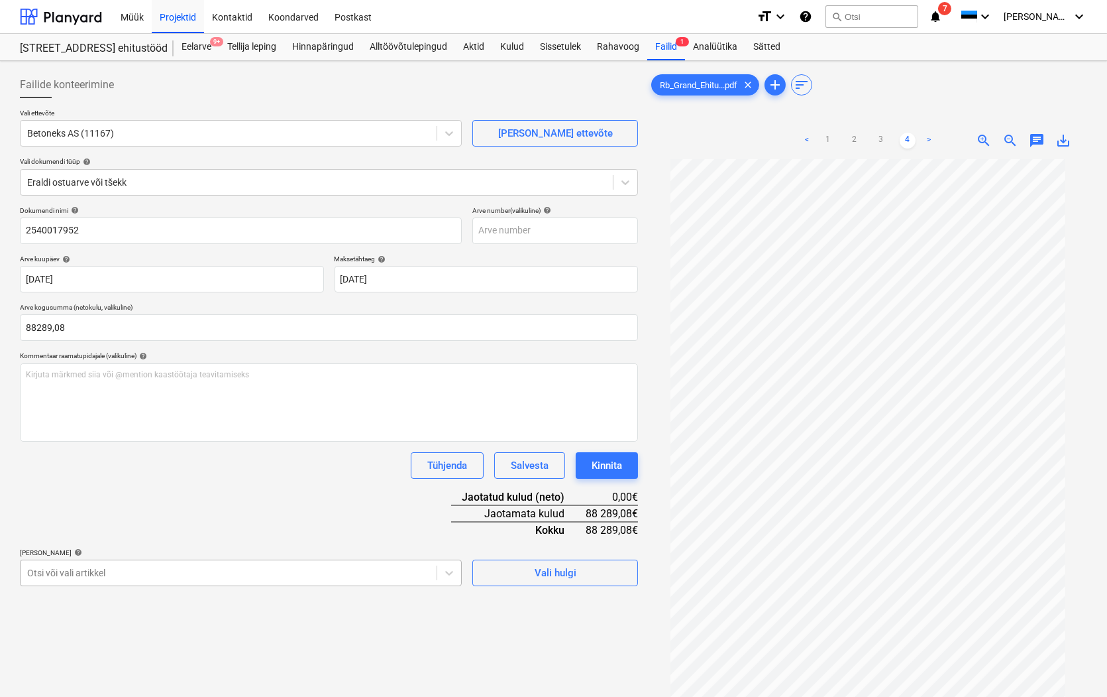
type input "88 289,08"
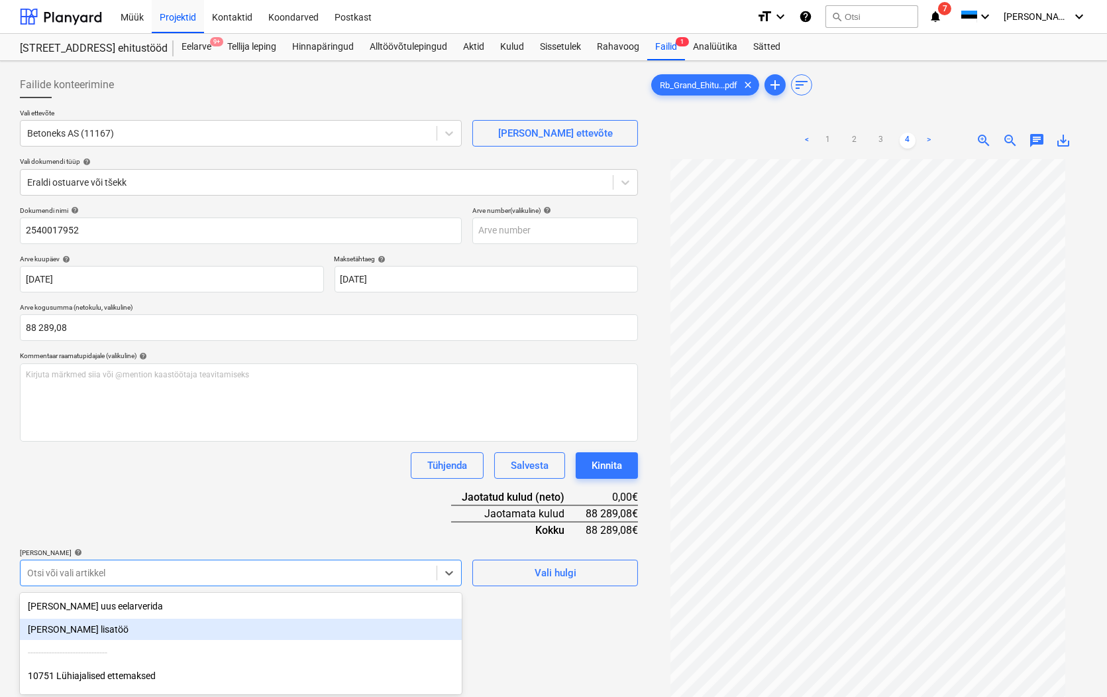
click at [56, 574] on body "Müük Projektid Kontaktid Koondarved Postkast format_size keyboard_arrow_down he…" at bounding box center [553, 348] width 1107 height 697
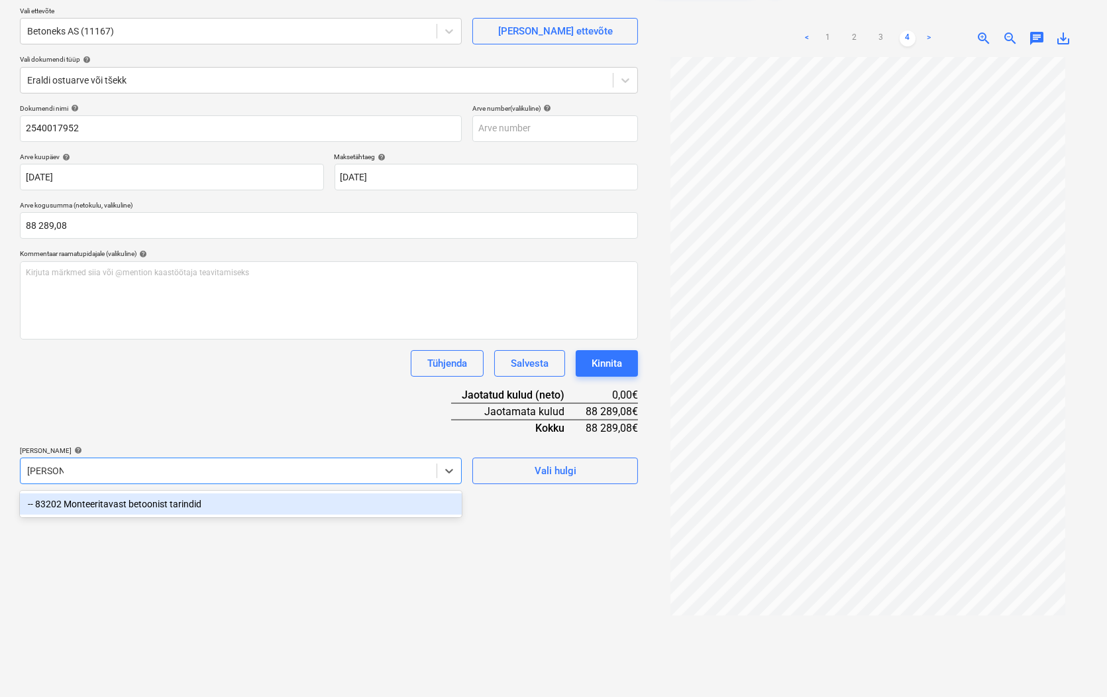
type input "monteeri"
click at [140, 500] on div "-- 83202 Monteeritavast betoonist tarindid" at bounding box center [241, 503] width 442 height 21
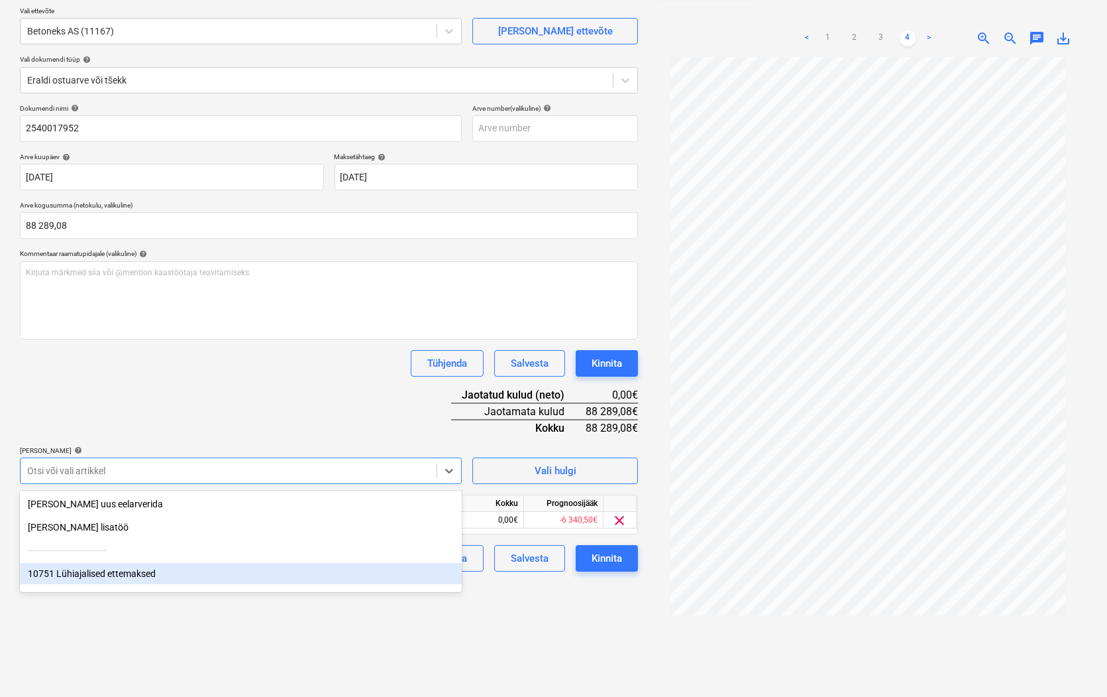
click at [577, 638] on div "Failide konteerimine Vali ettevõte Betoneks AS (11167) Lisa uus ettevõte Vali d…" at bounding box center [329, 342] width 629 height 757
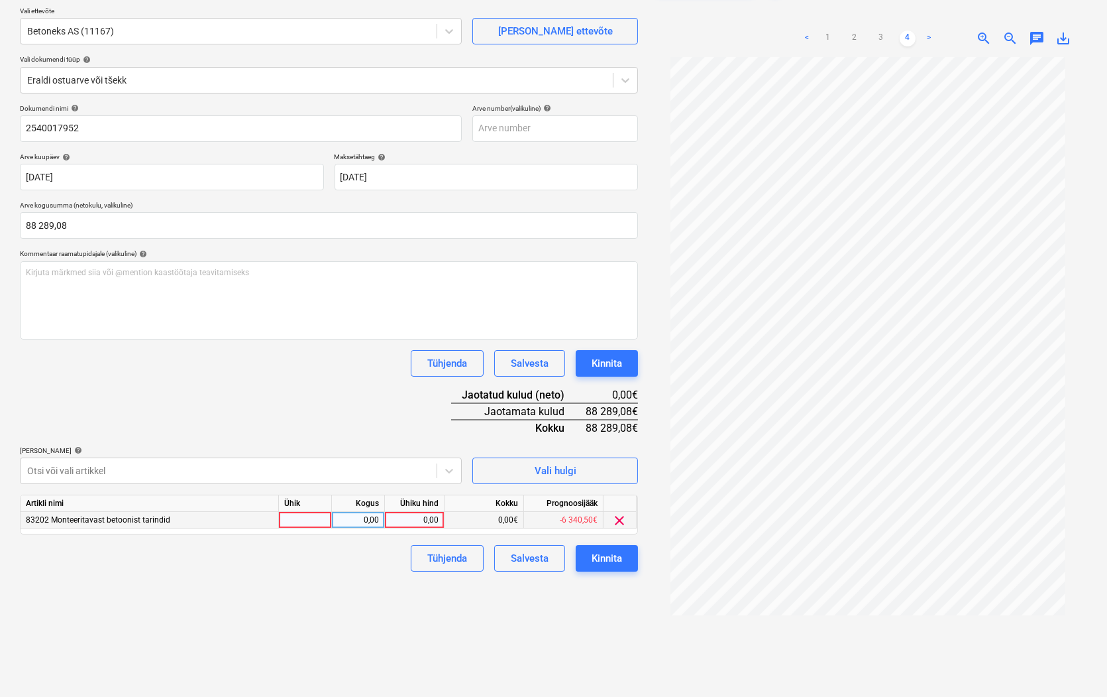
click at [301, 520] on div at bounding box center [305, 520] width 53 height 17
type input "tk"
click at [372, 517] on div "0,00" at bounding box center [358, 520] width 42 height 17
type input "1"
click at [406, 521] on div "0,00" at bounding box center [414, 520] width 48 height 17
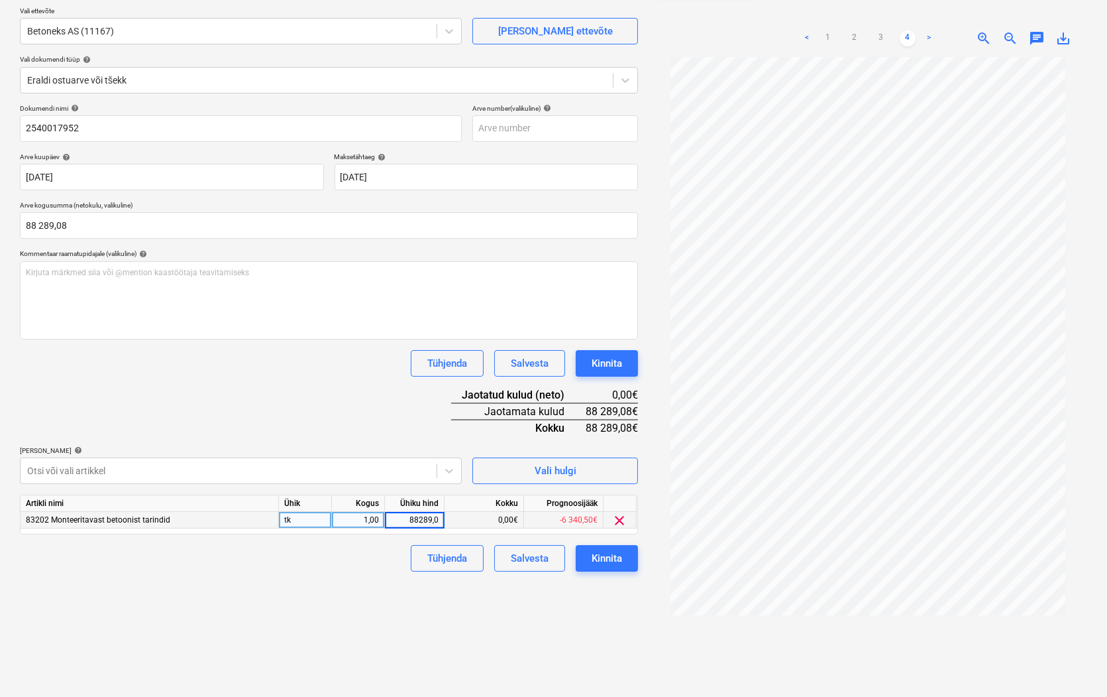
type input "88289,08"
click at [602, 559] on div "Kinnita" at bounding box center [607, 557] width 30 height 17
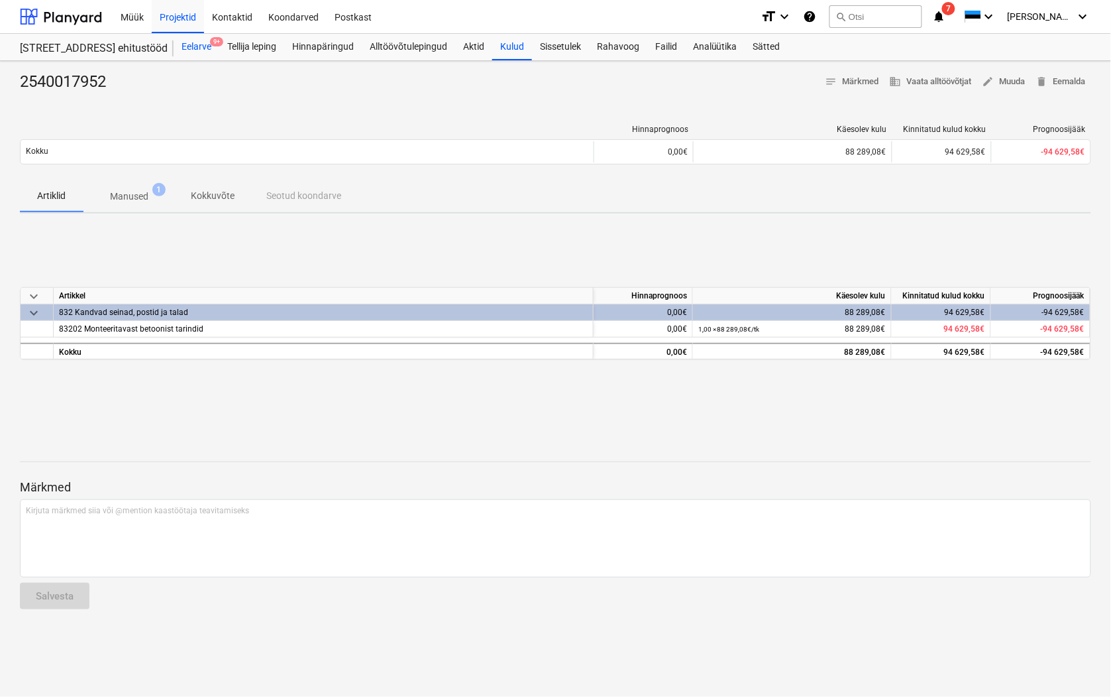
click at [196, 45] on div "Eelarve 9+" at bounding box center [197, 47] width 46 height 27
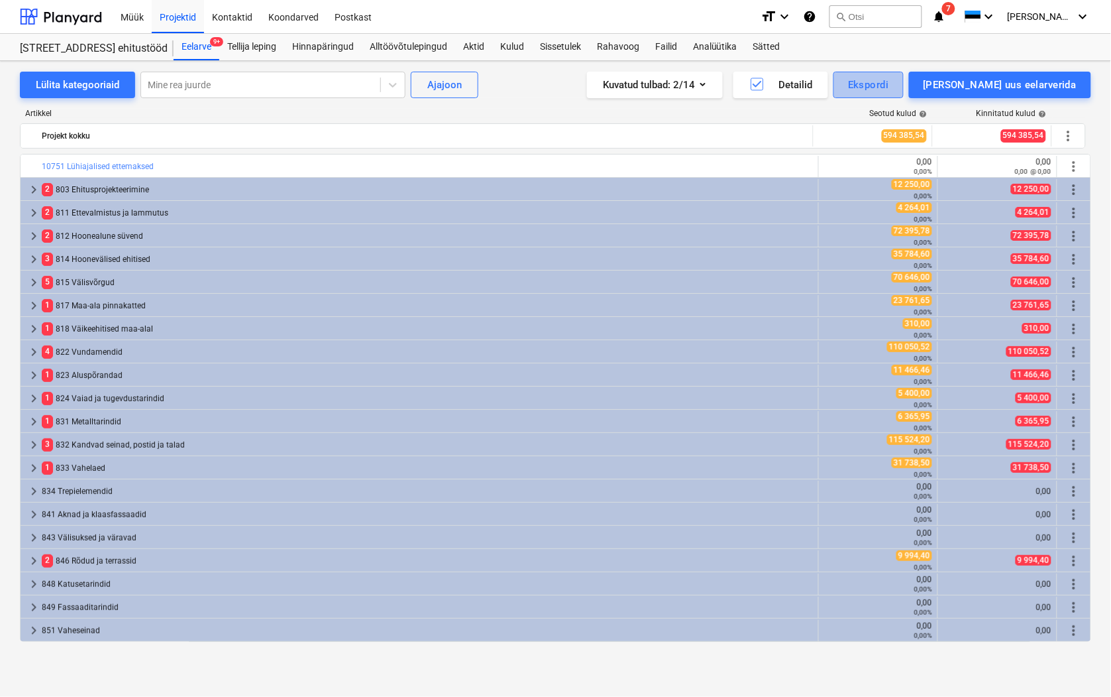
click at [889, 86] on div "Ekspordi" at bounding box center [868, 84] width 40 height 17
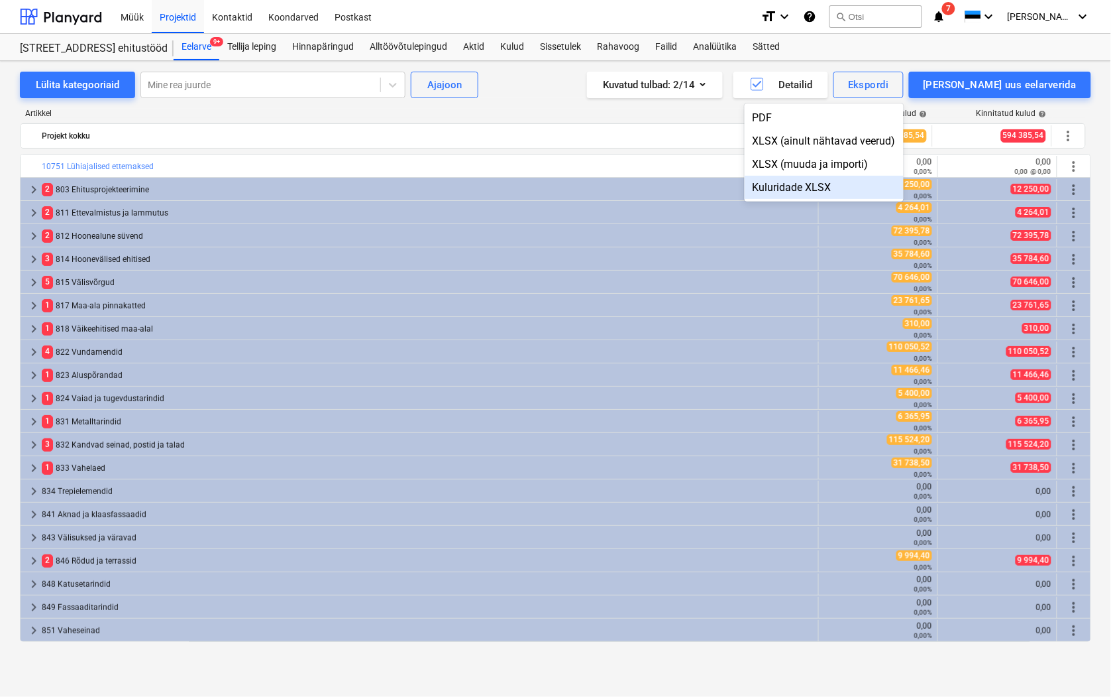
click at [855, 188] on div "Kuluridade XLSX" at bounding box center [824, 187] width 159 height 23
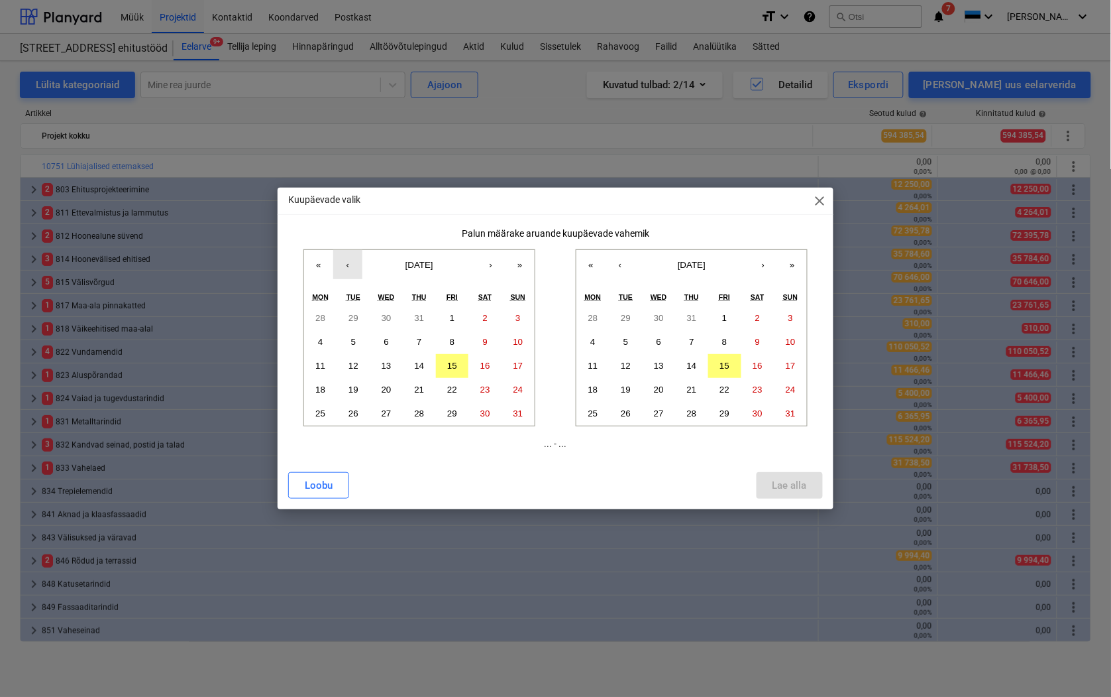
click at [348, 267] on button "‹" at bounding box center [347, 264] width 29 height 29
drag, startPoint x: 353, startPoint y: 315, endPoint x: 360, endPoint y: 312, distance: 7.8
click at [355, 313] on abbr "1" at bounding box center [353, 318] width 5 height 10
click at [620, 262] on button "‹" at bounding box center [620, 264] width 29 height 29
click at [693, 416] on abbr "31" at bounding box center [692, 413] width 10 height 10
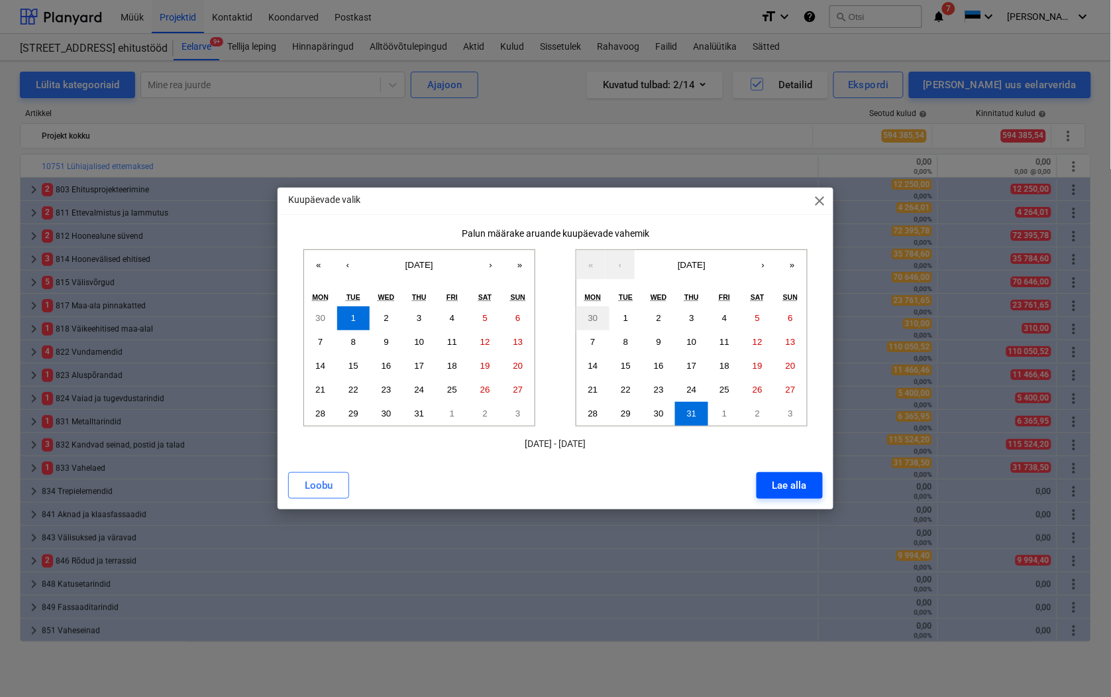
click at [791, 486] on div "Lae alla" at bounding box center [790, 484] width 34 height 17
